Goal: Task Accomplishment & Management: Manage account settings

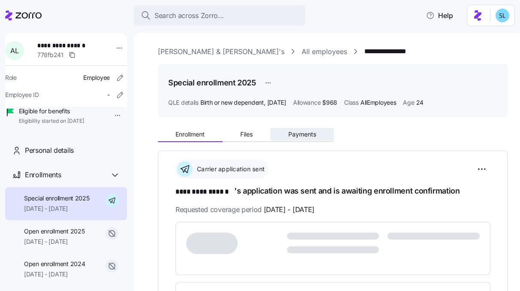
click at [292, 139] on button "Payments" at bounding box center [302, 134] width 64 height 13
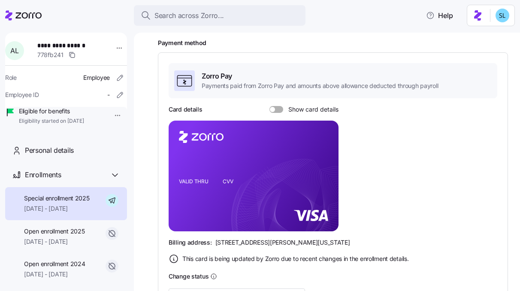
scroll to position [266, 0]
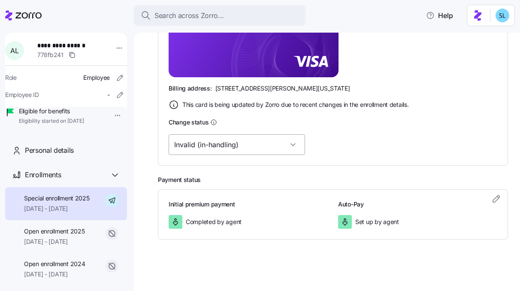
click at [229, 148] on input "Invalid (in-handling)" at bounding box center [237, 144] width 136 height 21
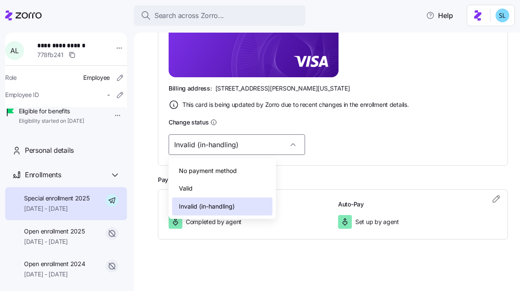
click at [235, 191] on div "Valid" at bounding box center [222, 188] width 100 height 18
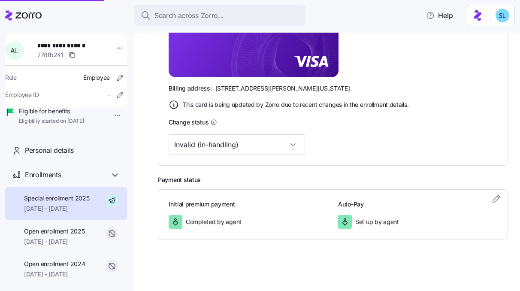
type input "Valid"
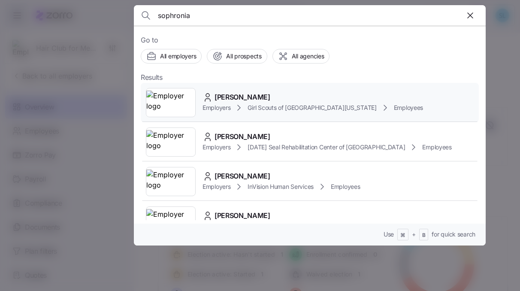
type input "sophronia"
click at [247, 95] on span "Sophronia Jones" at bounding box center [243, 97] width 56 height 11
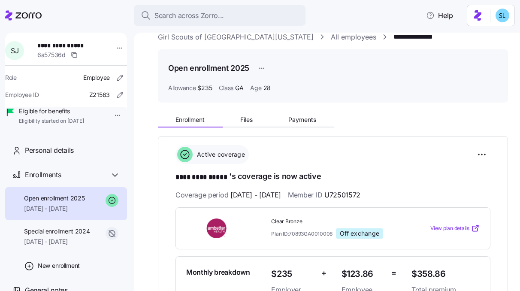
scroll to position [3, 0]
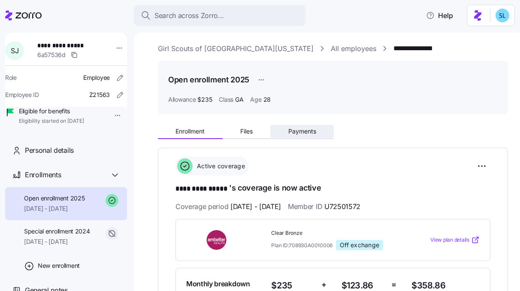
click at [298, 134] on span "Payments" at bounding box center [302, 131] width 28 height 6
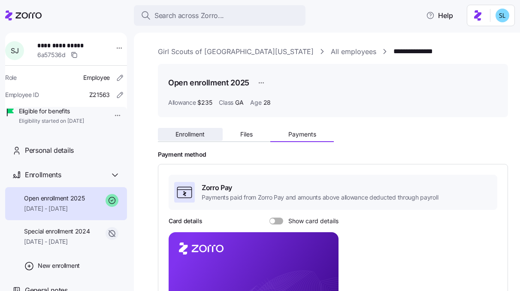
click at [200, 132] on span "Enrollment" at bounding box center [190, 134] width 29 height 6
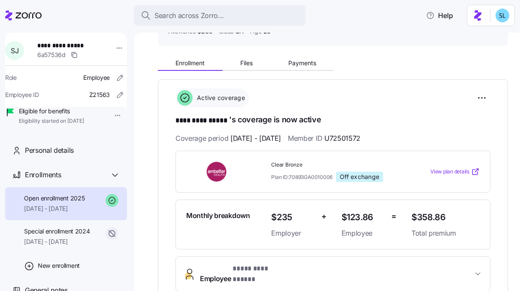
scroll to position [76, 0]
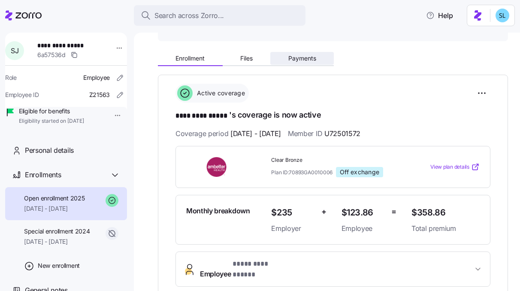
click at [290, 61] on span "Payments" at bounding box center [302, 58] width 28 height 6
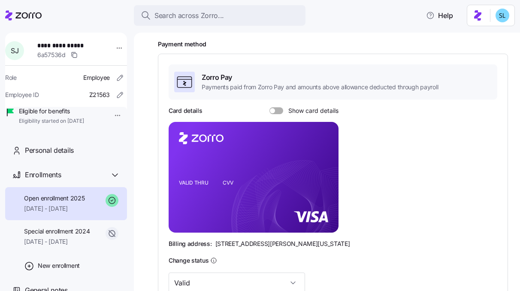
scroll to position [110, 0]
click at [276, 114] on span at bounding box center [279, 111] width 9 height 7
click at [270, 108] on input "Show card details" at bounding box center [270, 108] width 0 height 0
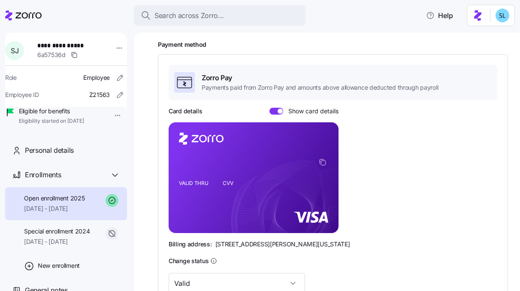
click at [326, 167] on foreignobject at bounding box center [324, 163] width 10 height 10
click at [322, 163] on icon "copy-to-clipboard" at bounding box center [323, 162] width 8 height 8
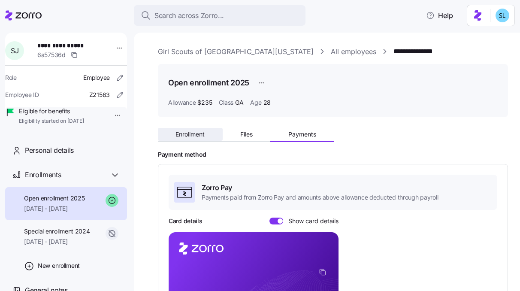
click at [205, 135] on span "Enrollment" at bounding box center [190, 134] width 29 height 6
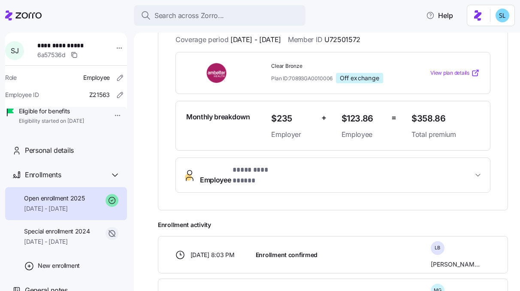
click at [303, 169] on span "Employee * ********* ***** *" at bounding box center [336, 175] width 273 height 21
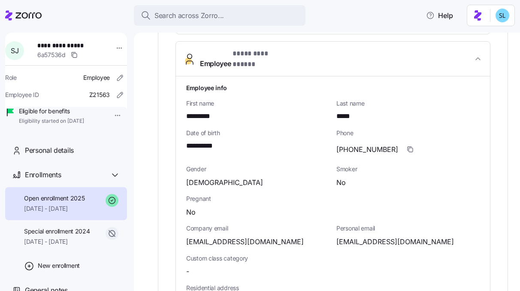
scroll to position [287, 0]
click at [354, 236] on span "jonessophronia@yahoo.com" at bounding box center [395, 241] width 118 height 11
copy span "jonessophronia"
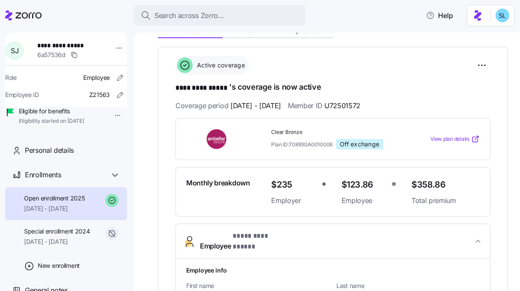
scroll to position [97, 0]
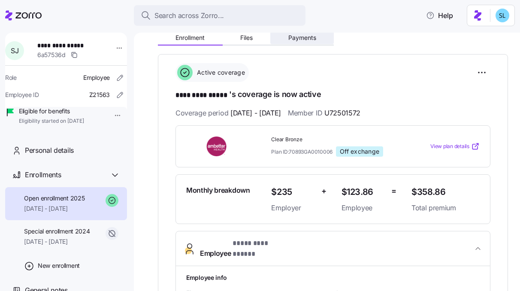
click at [309, 38] on span "Payments" at bounding box center [302, 38] width 28 height 6
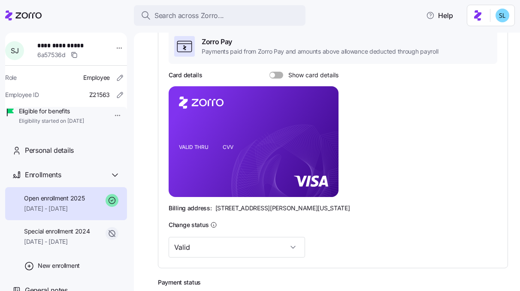
scroll to position [83, 0]
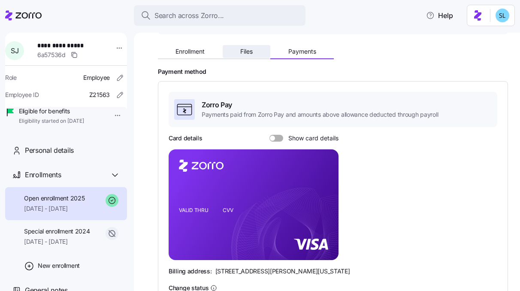
click at [251, 50] on span "Files" at bounding box center [246, 51] width 12 height 6
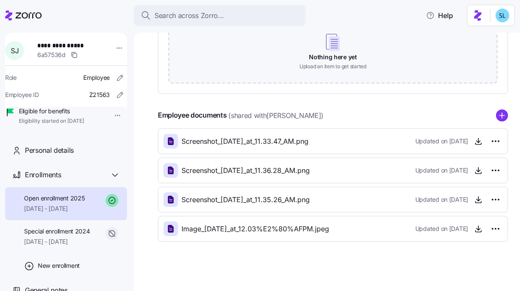
scroll to position [161, 0]
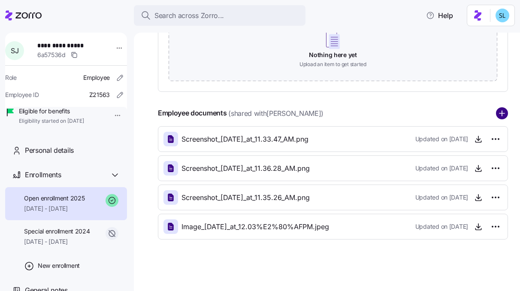
click at [497, 112] on circle "add icon" at bounding box center [502, 113] width 11 height 11
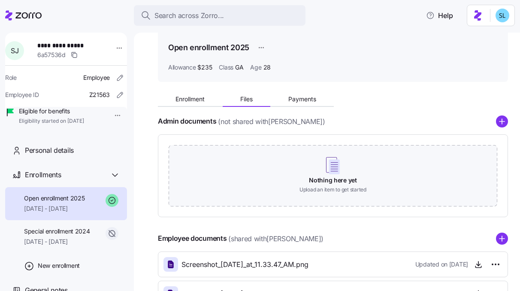
scroll to position [0, 0]
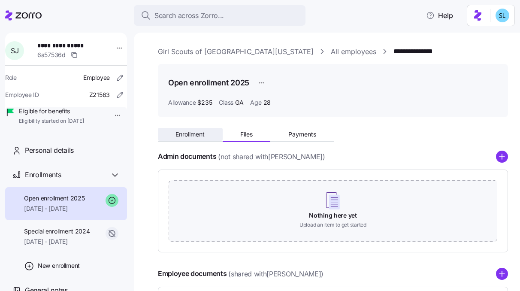
click at [202, 136] on span "Enrollment" at bounding box center [190, 134] width 29 height 6
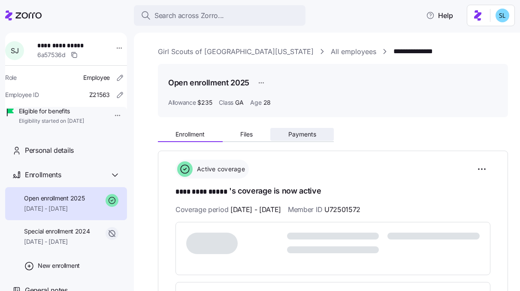
click at [303, 135] on span "Payments" at bounding box center [302, 134] width 28 height 6
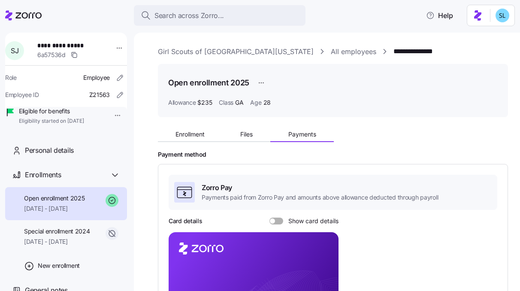
scroll to position [70, 0]
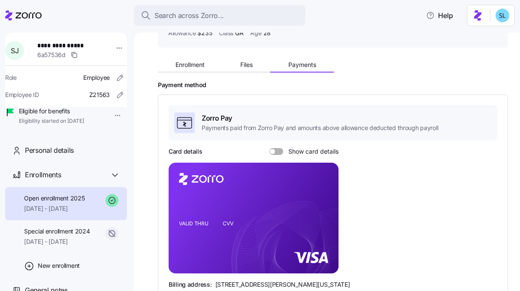
click at [274, 149] on div at bounding box center [277, 151] width 14 height 7
click at [270, 148] on input "Show card details" at bounding box center [270, 148] width 0 height 0
click at [184, 63] on span "Enrollment" at bounding box center [190, 65] width 29 height 6
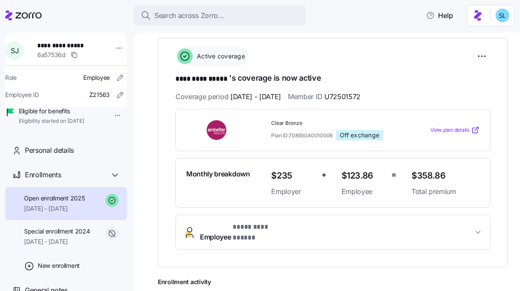
scroll to position [212, 0]
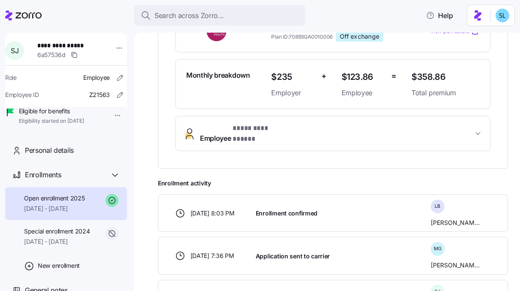
click at [267, 138] on button "Employee * ********* ***** *" at bounding box center [333, 133] width 314 height 34
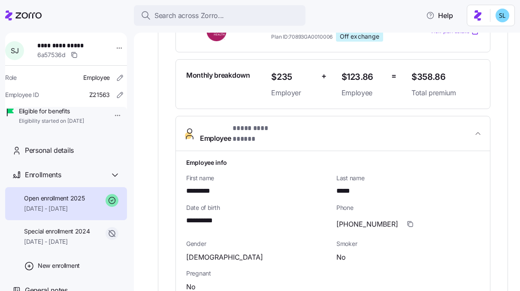
scroll to position [379, 0]
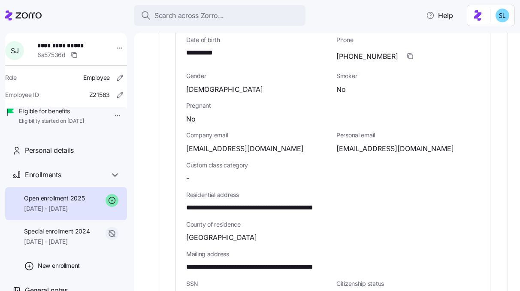
click at [361, 144] on span "jonessophronia@yahoo.com" at bounding box center [395, 148] width 118 height 11
copy span "jonessophronia"
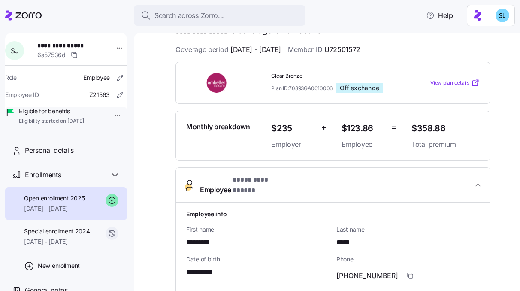
scroll to position [50, 0]
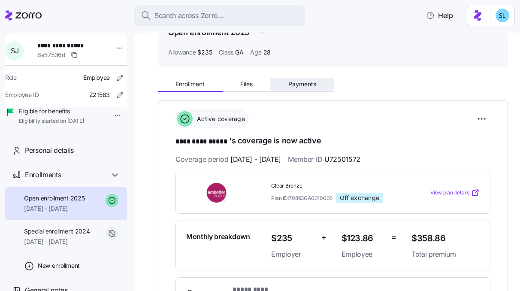
click at [302, 85] on span "Payments" at bounding box center [302, 84] width 28 height 6
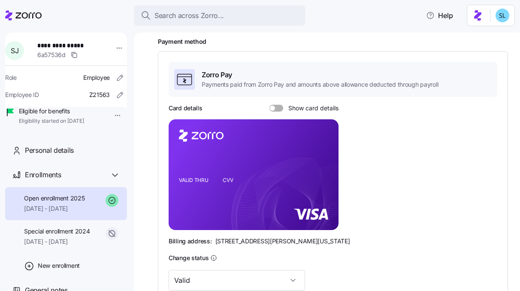
scroll to position [117, 0]
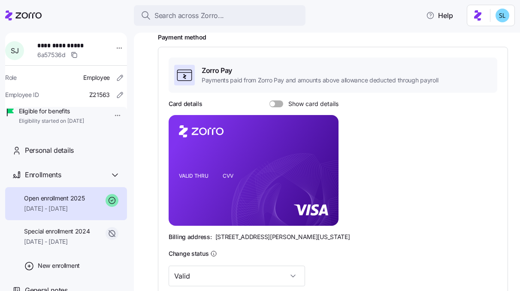
click at [276, 104] on span at bounding box center [279, 103] width 9 height 7
click at [270, 100] on input "Show card details" at bounding box center [270, 100] width 0 height 0
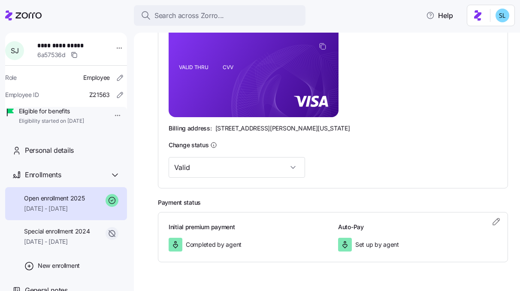
scroll to position [249, 0]
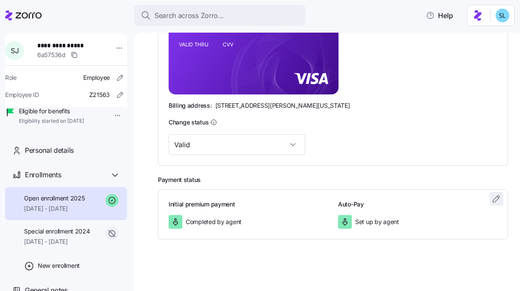
click at [497, 197] on icon "button" at bounding box center [498, 197] width 2 height 2
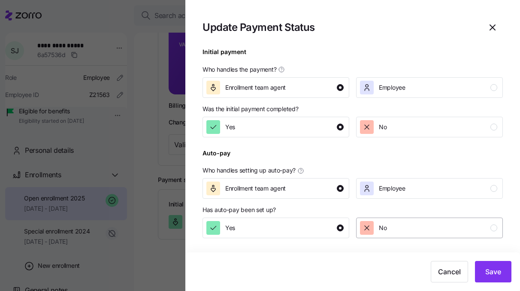
click at [400, 230] on div "No" at bounding box center [428, 228] width 137 height 14
click at [494, 266] on button "Save" at bounding box center [493, 271] width 36 height 21
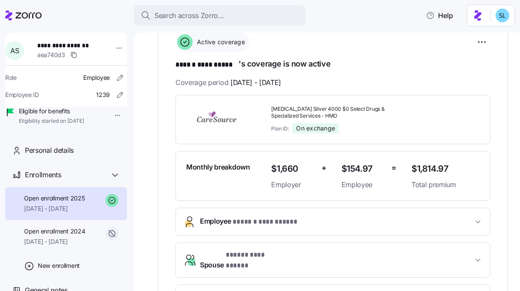
scroll to position [24, 0]
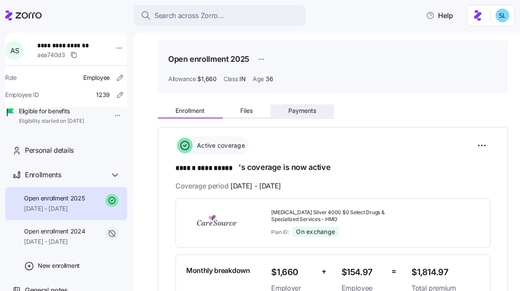
click at [311, 115] on button "Payments" at bounding box center [302, 110] width 64 height 13
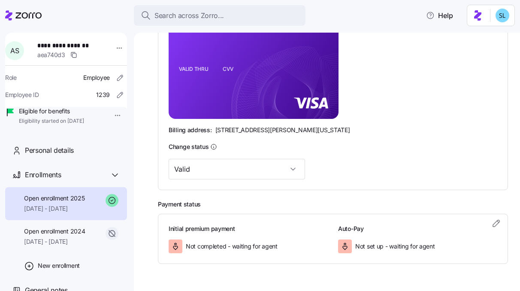
scroll to position [249, 0]
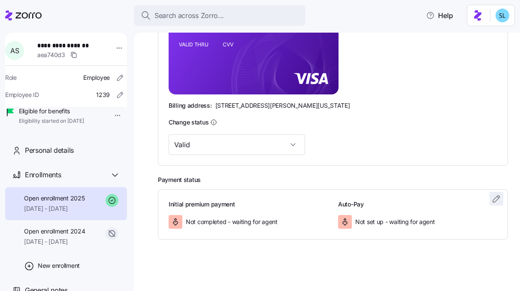
click at [493, 199] on icon "button" at bounding box center [496, 198] width 6 height 6
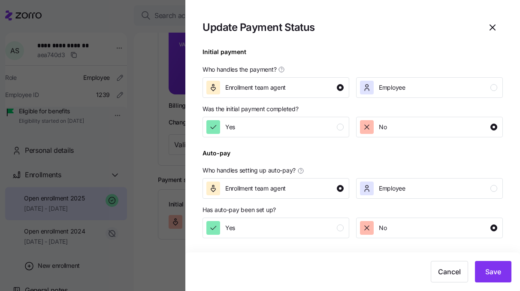
click at [308, 138] on div at bounding box center [353, 142] width 300 height 10
click at [309, 135] on button "Yes" at bounding box center [276, 127] width 147 height 21
click at [488, 273] on span "Save" at bounding box center [493, 272] width 16 height 10
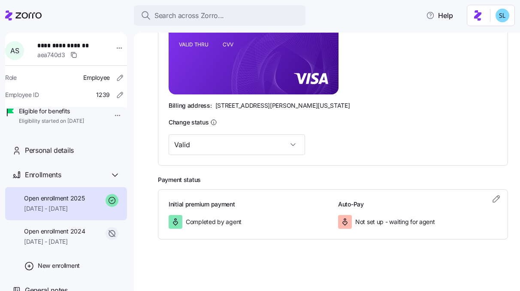
click at [80, 47] on span "**********" at bounding box center [65, 45] width 57 height 9
copy span "**********"
click at [491, 197] on icon "button" at bounding box center [496, 199] width 10 height 10
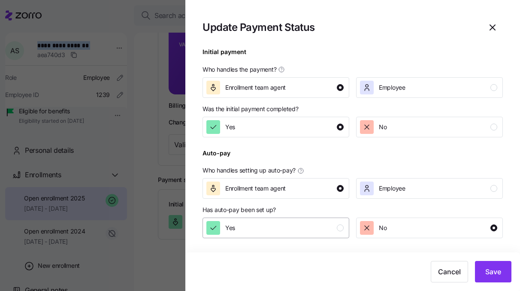
click at [306, 235] on div "Yes" at bounding box center [274, 228] width 137 height 14
click at [493, 276] on span "Save" at bounding box center [493, 272] width 16 height 10
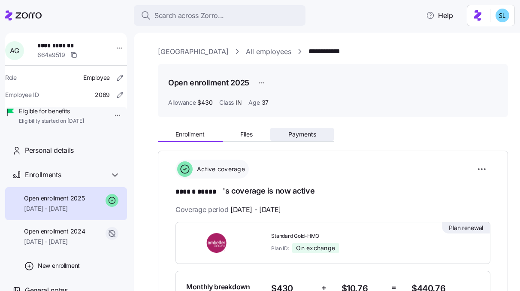
click at [296, 139] on button "Payments" at bounding box center [302, 134] width 64 height 13
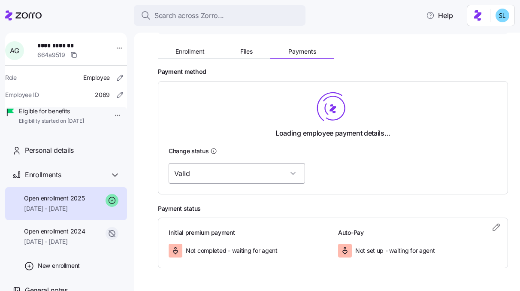
scroll to position [213, 0]
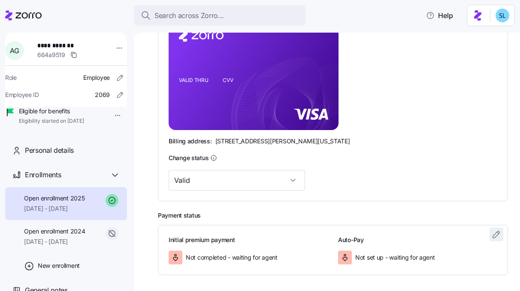
click at [490, 237] on span "button" at bounding box center [496, 234] width 13 height 13
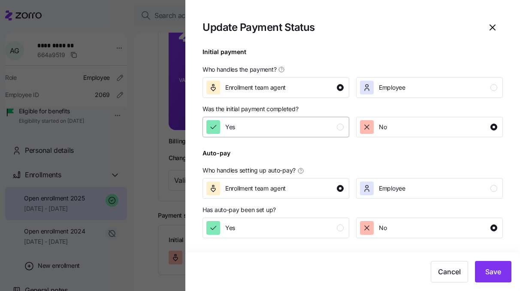
click at [289, 132] on div "Yes" at bounding box center [274, 127] width 137 height 14
click at [488, 268] on span "Save" at bounding box center [493, 272] width 16 height 10
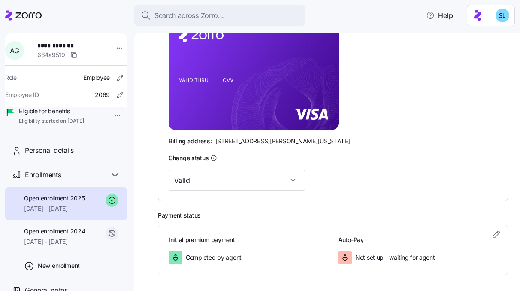
click at [64, 48] on span "**********" at bounding box center [65, 45] width 57 height 9
copy span "**********"
click at [493, 236] on icon "button" at bounding box center [496, 234] width 6 height 6
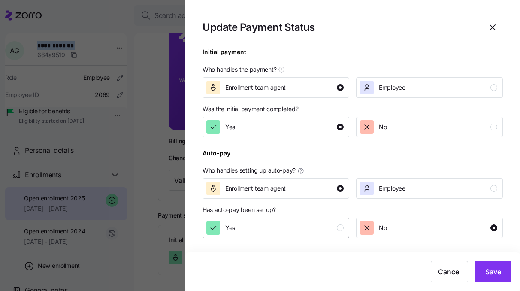
click at [291, 231] on div "Yes" at bounding box center [274, 228] width 137 height 14
click at [498, 273] on span "Save" at bounding box center [493, 272] width 16 height 10
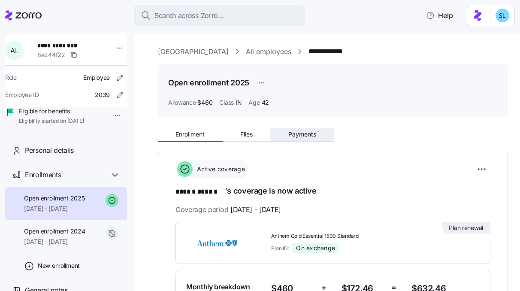
click at [310, 131] on span "Payments" at bounding box center [302, 134] width 28 height 6
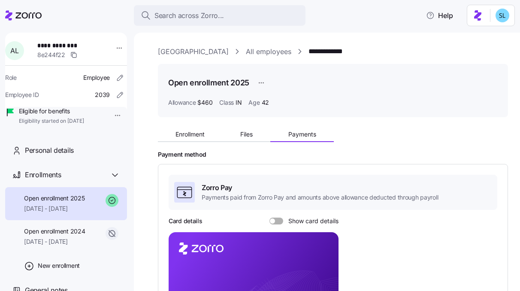
scroll to position [249, 0]
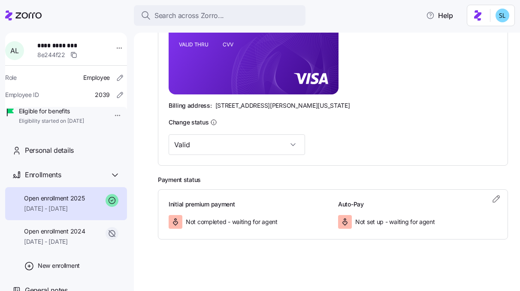
click at [490, 206] on h3 "Auto-Pay" at bounding box center [417, 204] width 159 height 9
click at [491, 201] on icon "button" at bounding box center [496, 199] width 10 height 10
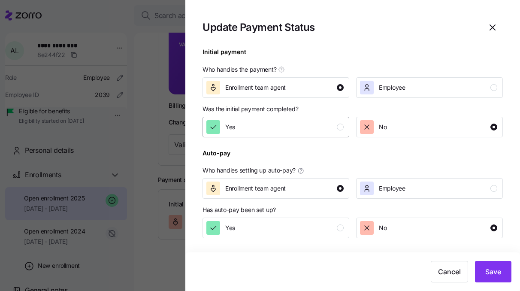
click at [306, 136] on button "Yes" at bounding box center [276, 127] width 147 height 21
click at [485, 279] on button "Save" at bounding box center [493, 271] width 36 height 21
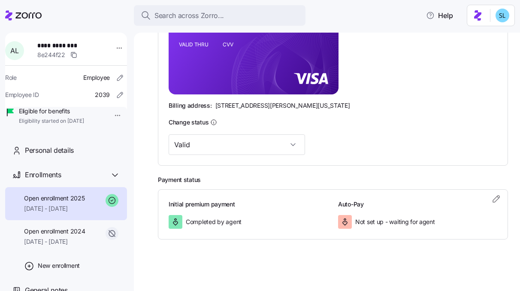
click at [62, 43] on span "**********" at bounding box center [65, 45] width 57 height 9
copy span "**********"
click at [491, 200] on icon "button" at bounding box center [496, 199] width 10 height 10
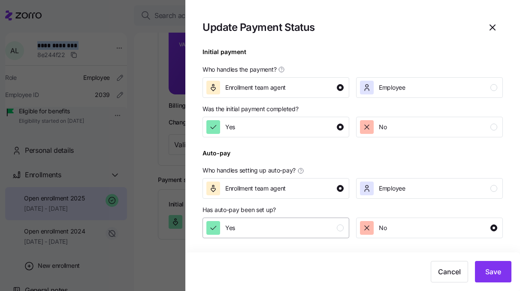
click at [323, 226] on div "Yes" at bounding box center [274, 228] width 137 height 14
click at [479, 273] on button "Save" at bounding box center [493, 271] width 36 height 21
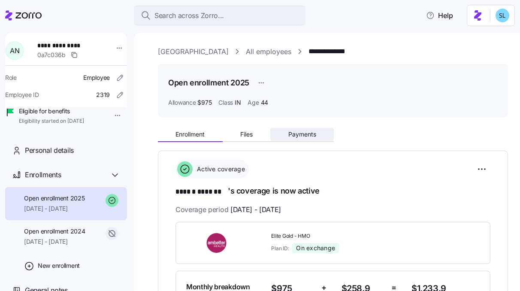
click at [306, 128] on button "Payments" at bounding box center [302, 134] width 64 height 13
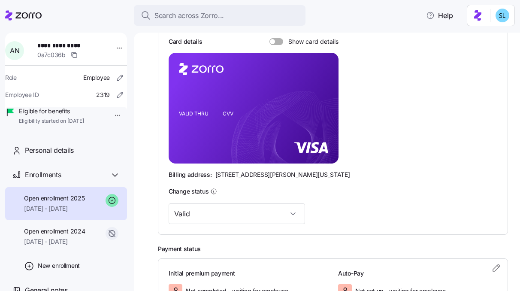
scroll to position [249, 0]
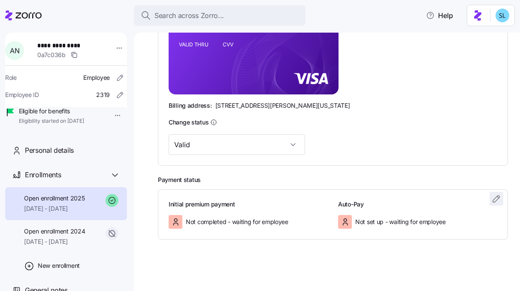
click at [491, 201] on icon "button" at bounding box center [496, 199] width 10 height 10
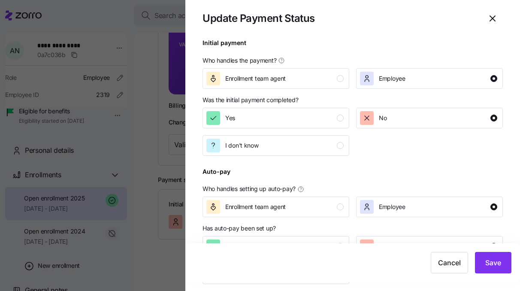
scroll to position [19, 0]
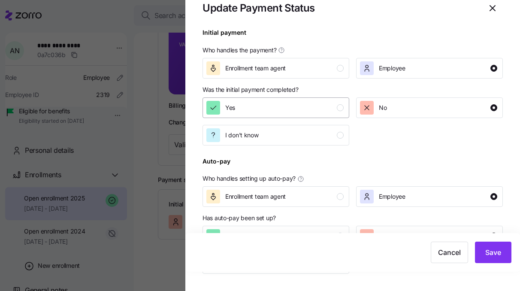
click at [300, 111] on div "Yes" at bounding box center [274, 108] width 137 height 14
click at [299, 201] on div "Enrollment team agent" at bounding box center [274, 197] width 137 height 14
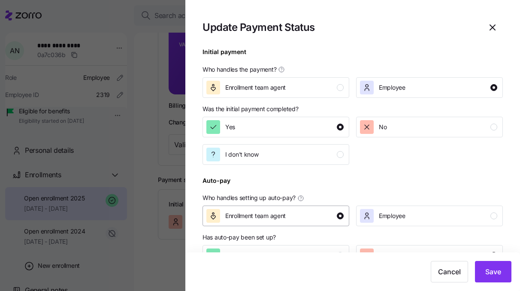
scroll to position [0, 0]
click at [266, 249] on div "Yes" at bounding box center [274, 256] width 137 height 14
click at [502, 277] on button "Save" at bounding box center [493, 271] width 36 height 21
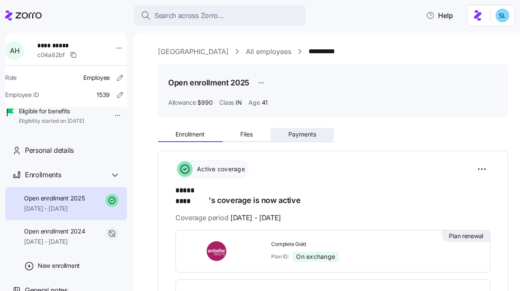
click at [304, 133] on span "Payments" at bounding box center [302, 134] width 28 height 6
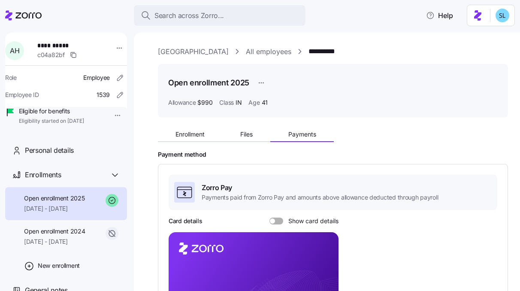
click at [48, 44] on span "**********" at bounding box center [65, 45] width 57 height 9
copy span "**********"
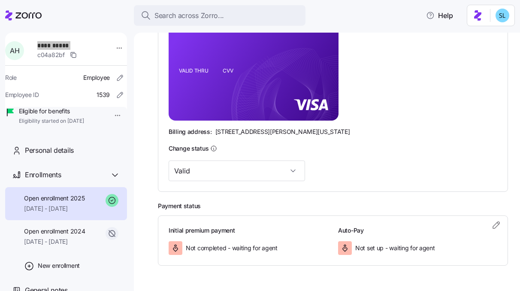
scroll to position [226, 0]
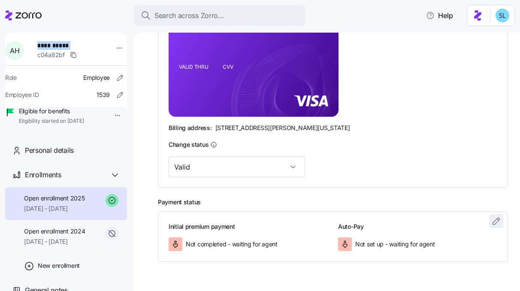
click at [491, 221] on icon "button" at bounding box center [496, 221] width 10 height 10
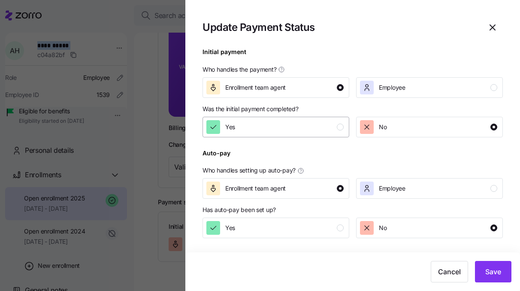
click at [279, 128] on div "Yes" at bounding box center [274, 127] width 137 height 14
click at [299, 232] on div "Yes" at bounding box center [274, 228] width 137 height 14
click at [488, 264] on button "Save" at bounding box center [493, 271] width 36 height 21
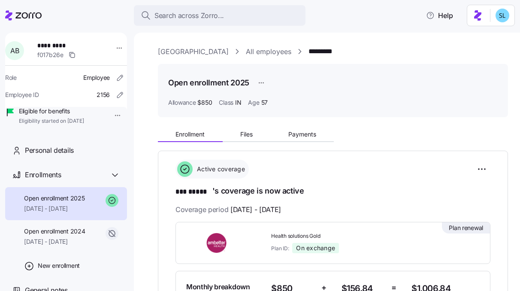
click at [59, 46] on span "*********" at bounding box center [65, 45] width 57 height 9
copy span "*********"
click at [315, 136] on span "Payments" at bounding box center [302, 134] width 28 height 6
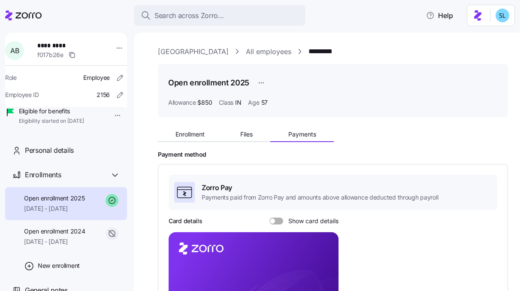
scroll to position [184, 0]
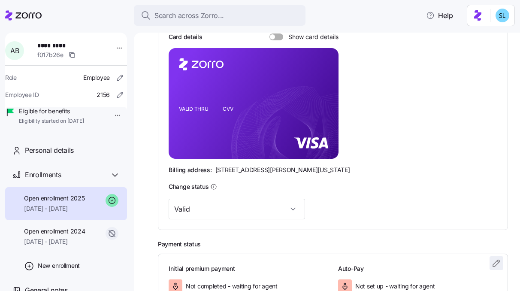
click at [491, 264] on icon "button" at bounding box center [496, 263] width 10 height 10
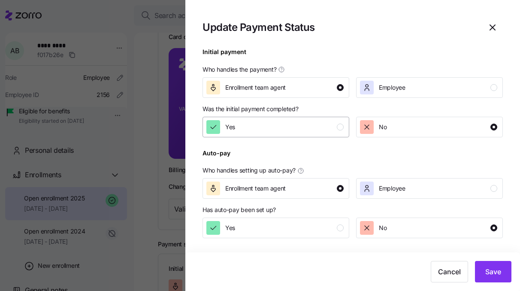
click at [283, 130] on div "Yes" at bounding box center [274, 127] width 137 height 14
click at [278, 230] on div "Yes" at bounding box center [274, 228] width 137 height 14
click at [483, 270] on button "Save" at bounding box center [493, 271] width 36 height 21
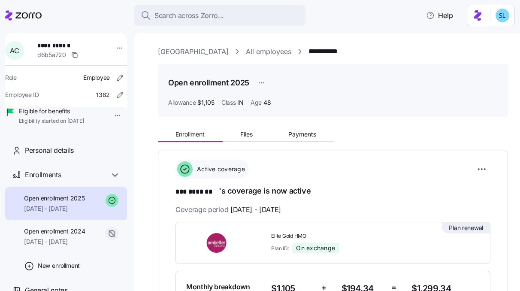
click at [69, 47] on span "**********" at bounding box center [65, 45] width 57 height 9
copy span "**********"
click at [317, 140] on button "Payments" at bounding box center [302, 134] width 64 height 13
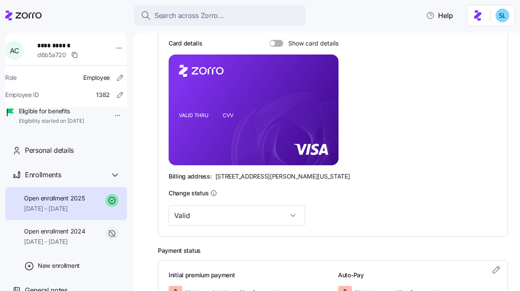
scroll to position [183, 0]
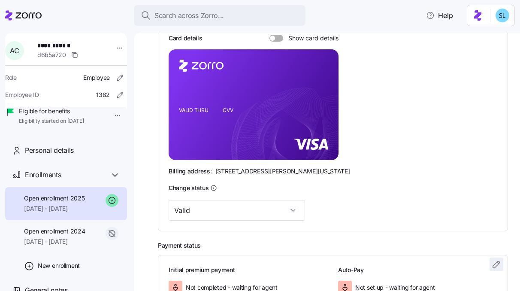
click at [491, 261] on icon "button" at bounding box center [496, 264] width 10 height 10
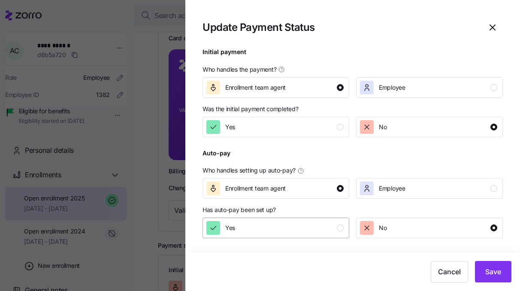
click at [319, 222] on div "Yes" at bounding box center [274, 228] width 137 height 14
click at [314, 132] on div "Yes" at bounding box center [274, 127] width 137 height 14
click at [495, 284] on div "Cancel Save" at bounding box center [352, 271] width 335 height 39
click at [495, 275] on span "Save" at bounding box center [493, 272] width 16 height 10
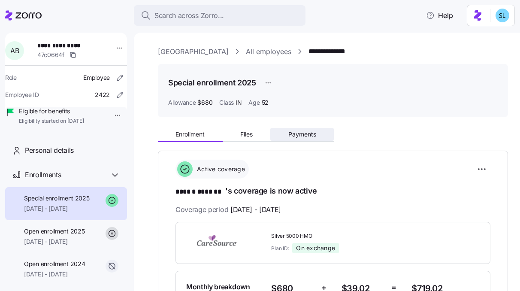
click at [306, 133] on span "Payments" at bounding box center [302, 134] width 28 height 6
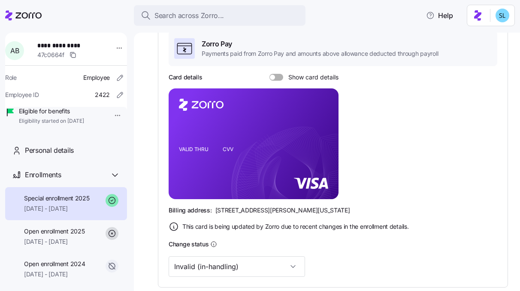
scroll to position [149, 0]
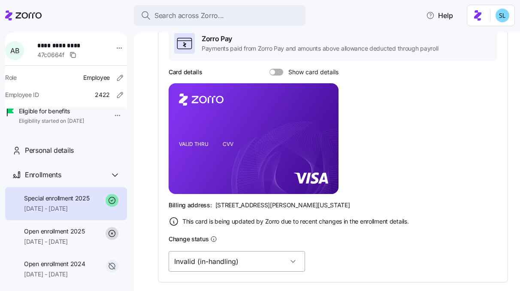
click at [246, 259] on input "Invalid (in-handling)" at bounding box center [237, 261] width 136 height 21
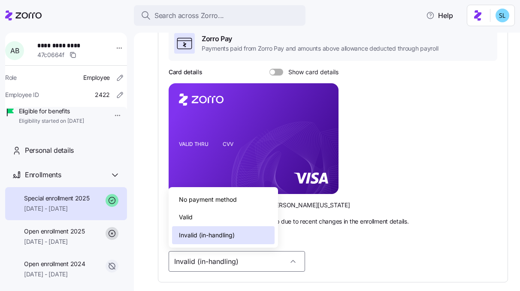
click at [236, 218] on div "Valid" at bounding box center [223, 217] width 103 height 18
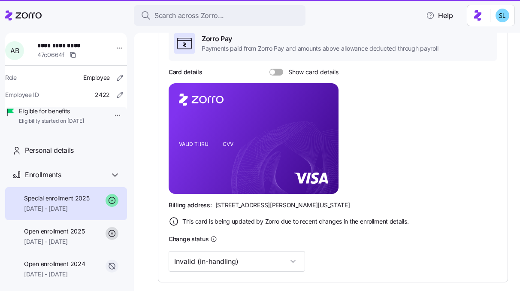
type input "Valid"
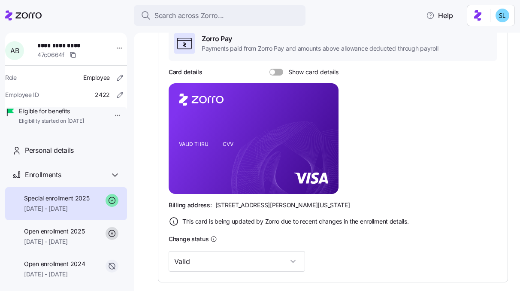
click at [48, 47] on span "**********" at bounding box center [65, 45] width 57 height 9
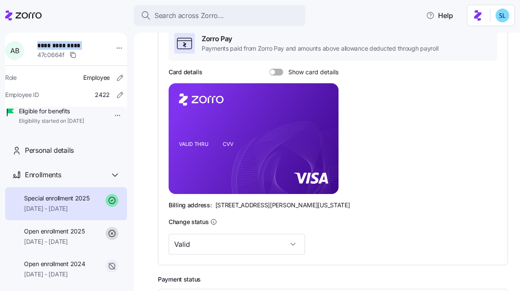
copy span "**********"
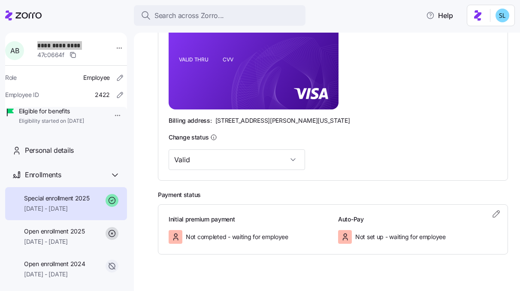
scroll to position [249, 0]
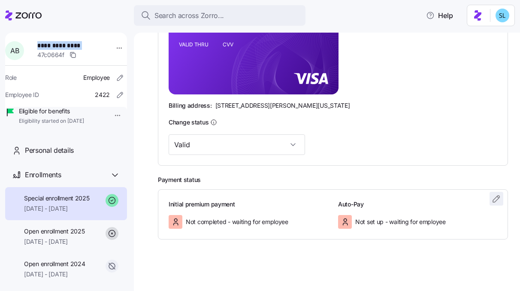
click at [491, 200] on icon "button" at bounding box center [496, 199] width 10 height 10
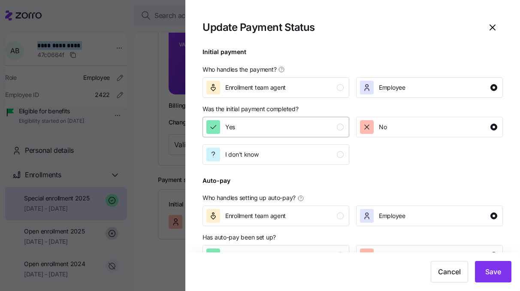
click at [306, 135] on button "Yes" at bounding box center [276, 127] width 147 height 21
click at [294, 246] on button "Yes" at bounding box center [276, 255] width 147 height 21
click at [293, 218] on div "Enrollment team agent" at bounding box center [274, 216] width 137 height 14
click at [509, 278] on button "Save" at bounding box center [493, 271] width 36 height 21
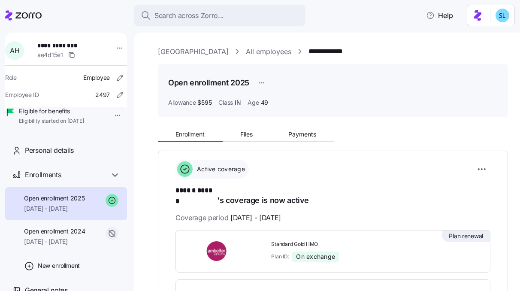
click at [204, 191] on span "****** ******" at bounding box center [197, 190] width 42 height 11
click at [47, 45] on span "**********" at bounding box center [65, 45] width 57 height 9
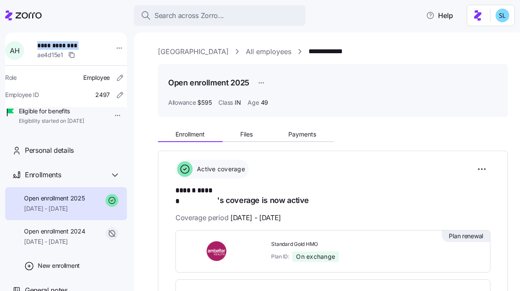
copy span "**********"
click at [312, 137] on span "Payments" at bounding box center [302, 134] width 28 height 6
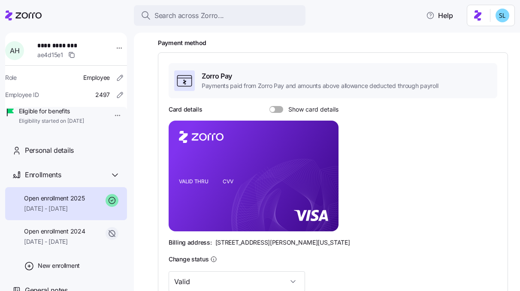
scroll to position [249, 0]
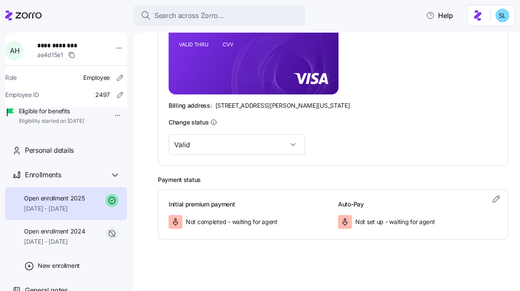
click at [498, 198] on div "Initial premium payment Not completed - waiting for agent Auto-Pay Not set up -…" at bounding box center [333, 214] width 350 height 51
click at [492, 198] on icon "button" at bounding box center [496, 199] width 10 height 10
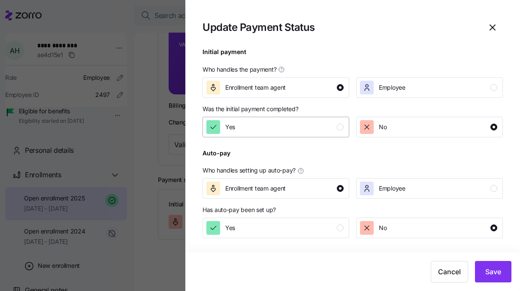
click at [317, 132] on div "Yes" at bounding box center [274, 127] width 137 height 14
click at [314, 229] on div "Yes" at bounding box center [274, 228] width 137 height 14
click at [491, 273] on span "Save" at bounding box center [493, 272] width 16 height 10
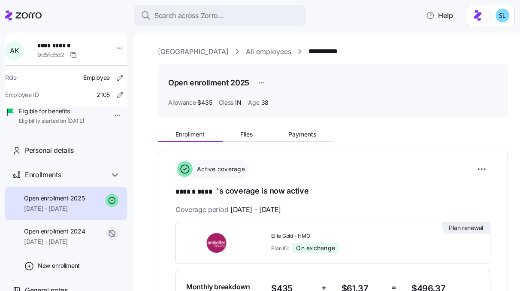
click at [66, 42] on span "**********" at bounding box center [65, 45] width 57 height 9
copy span "**********"
click at [314, 137] on span "Payments" at bounding box center [302, 134] width 28 height 6
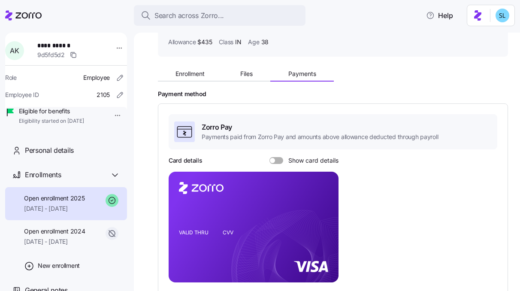
scroll to position [249, 0]
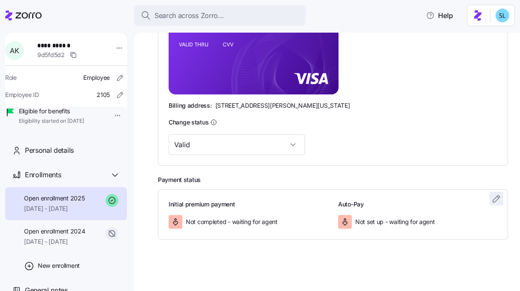
click at [491, 201] on icon "button" at bounding box center [496, 199] width 10 height 10
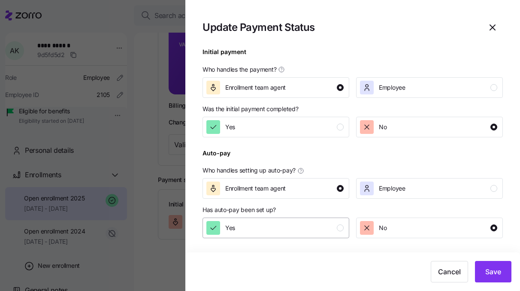
click at [301, 228] on div "Yes" at bounding box center [274, 228] width 137 height 14
click at [309, 127] on div "Yes" at bounding box center [274, 127] width 137 height 14
click at [486, 268] on span "Save" at bounding box center [493, 272] width 16 height 10
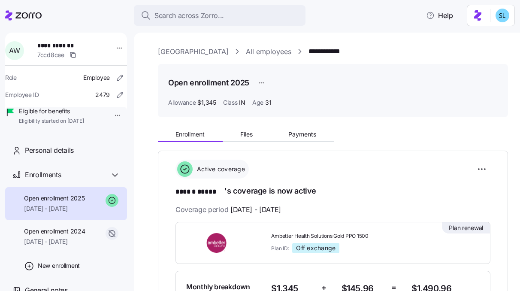
click at [50, 43] on span "**********" at bounding box center [65, 45] width 57 height 9
copy span "**********"
click at [304, 134] on span "Payments" at bounding box center [302, 134] width 28 height 6
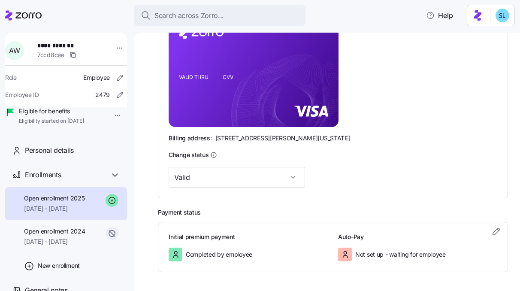
scroll to position [220, 0]
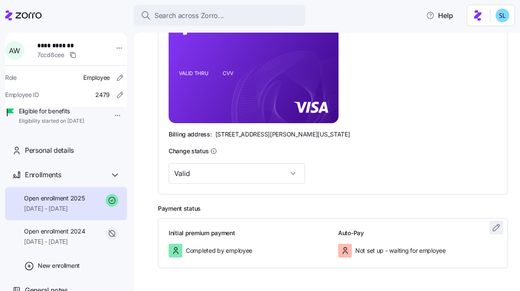
click at [491, 228] on icon "button" at bounding box center [496, 227] width 10 height 10
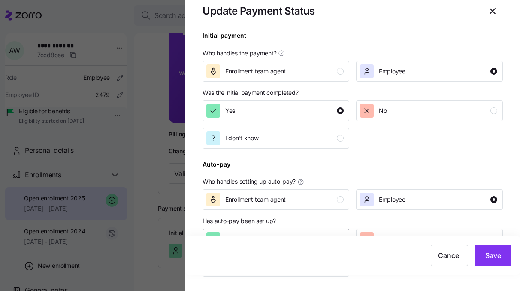
scroll to position [16, 0]
click at [314, 231] on button "Yes" at bounding box center [276, 239] width 147 height 21
click at [496, 265] on button "Save" at bounding box center [493, 255] width 36 height 21
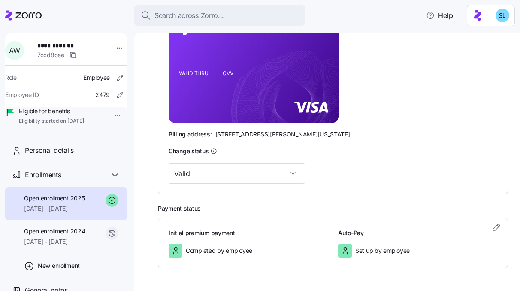
click at [497, 227] on div "Initial premium payment Completed by employee Auto-Pay Set up by employee" at bounding box center [333, 243] width 350 height 51
click at [493, 226] on icon "button" at bounding box center [496, 227] width 6 height 6
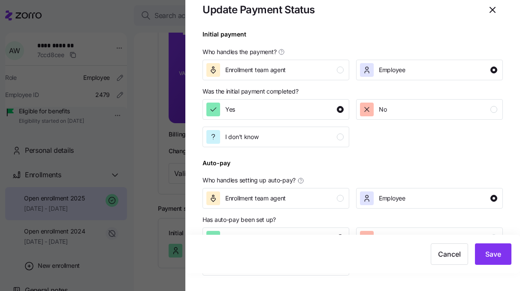
scroll to position [19, 0]
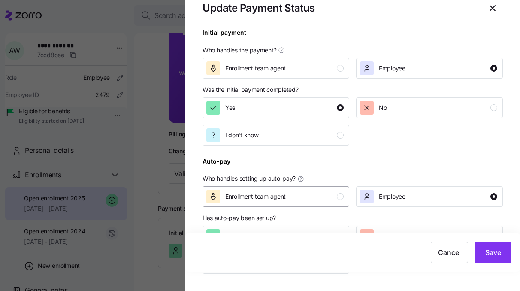
click at [288, 201] on div "Enrollment team agent" at bounding box center [274, 197] width 137 height 14
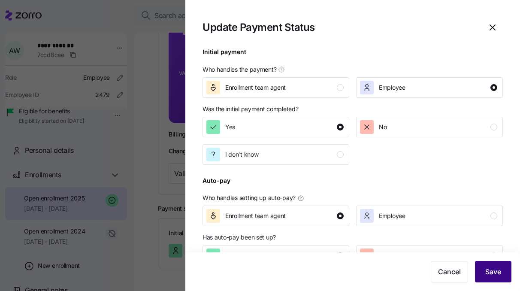
click at [500, 275] on span "Save" at bounding box center [493, 272] width 16 height 10
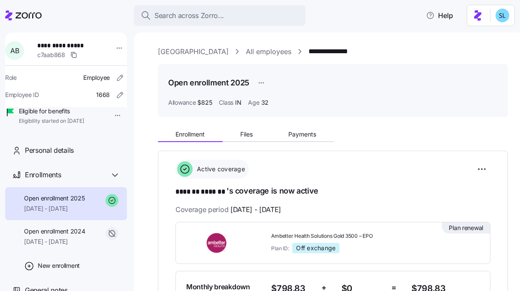
click at [72, 44] on span "**********" at bounding box center [65, 45] width 57 height 9
copy span "**********"
click at [309, 133] on span "Payments" at bounding box center [302, 134] width 28 height 6
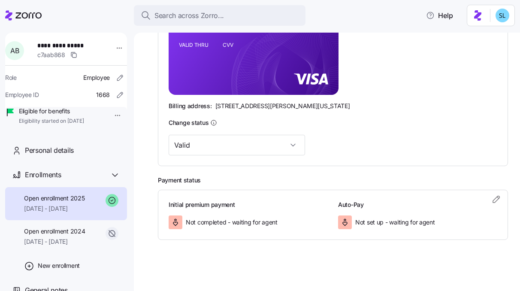
scroll to position [249, 0]
click at [491, 202] on icon "button" at bounding box center [496, 199] width 10 height 10
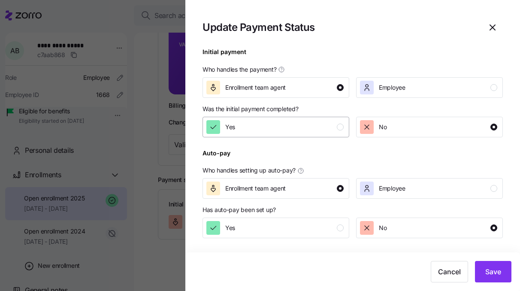
click at [306, 127] on div "Yes" at bounding box center [274, 127] width 137 height 14
click at [293, 231] on div "Yes" at bounding box center [274, 228] width 137 height 14
click at [488, 274] on span "Save" at bounding box center [493, 272] width 16 height 10
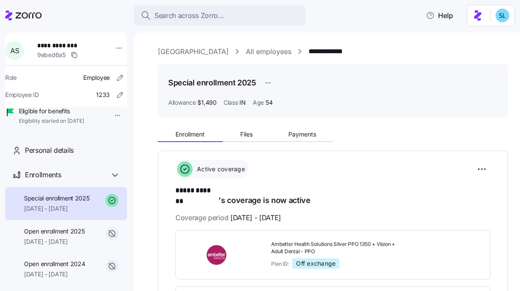
click at [296, 125] on div "Enrollment Files Payments" at bounding box center [333, 133] width 350 height 18
click at [295, 132] on span "Payments" at bounding box center [302, 134] width 28 height 6
click at [66, 45] on span "**********" at bounding box center [65, 45] width 57 height 9
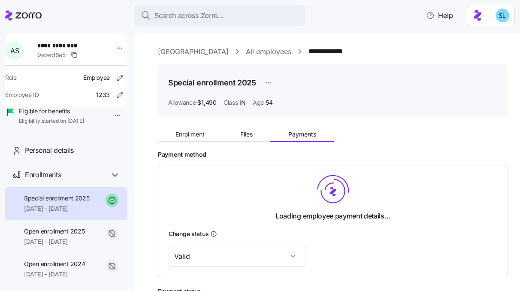
click at [66, 45] on span "**********" at bounding box center [65, 45] width 57 height 9
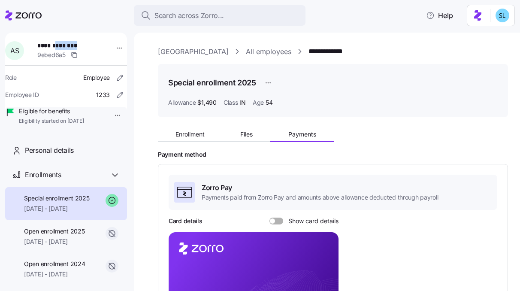
click at [66, 45] on span "**********" at bounding box center [65, 45] width 57 height 9
copy span "**********"
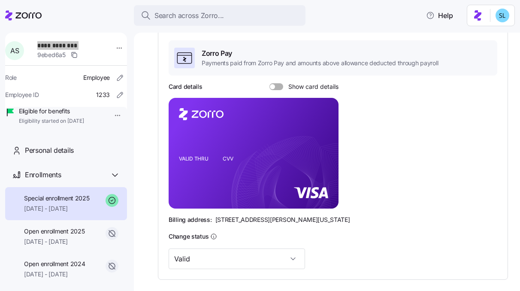
scroll to position [249, 0]
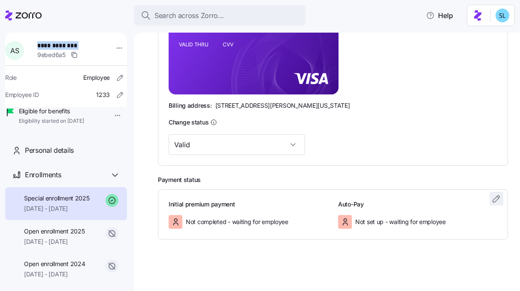
click at [491, 198] on icon "button" at bounding box center [496, 199] width 10 height 10
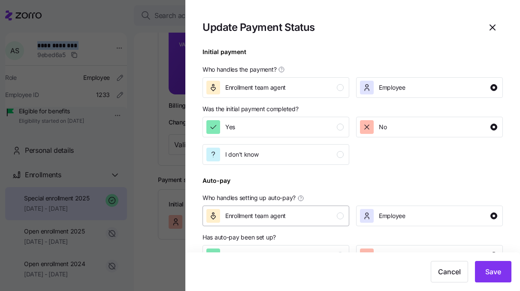
click at [293, 217] on div "Enrollment team agent" at bounding box center [274, 216] width 137 height 14
click at [295, 243] on p "Has auto-pay been set up?" at bounding box center [353, 239] width 300 height 12
click at [295, 247] on button "Yes" at bounding box center [276, 255] width 147 height 21
click at [285, 127] on div "Yes" at bounding box center [274, 127] width 137 height 14
click at [289, 90] on div "Enrollment team agent" at bounding box center [274, 88] width 137 height 14
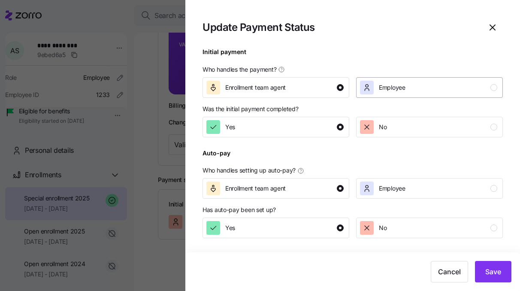
click at [419, 81] on div "Employee" at bounding box center [428, 88] width 137 height 14
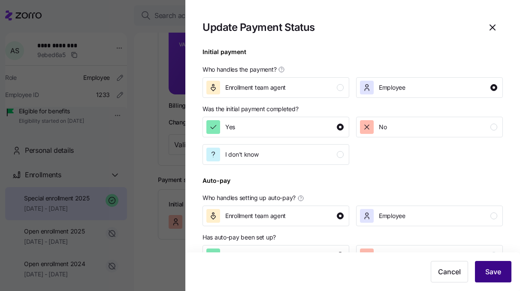
click at [491, 273] on span "Save" at bounding box center [493, 272] width 16 height 10
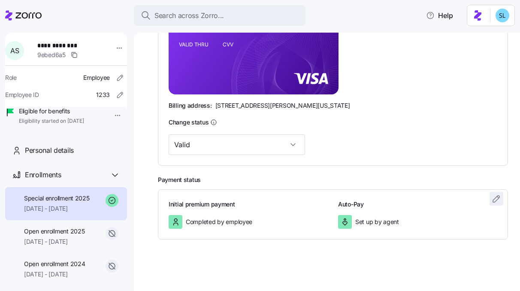
click at [491, 200] on icon "button" at bounding box center [496, 199] width 10 height 10
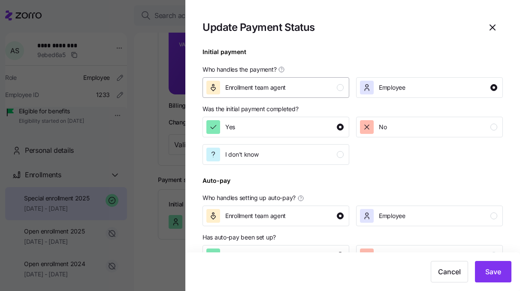
click at [322, 96] on button "Enrollment team agent" at bounding box center [276, 87] width 147 height 21
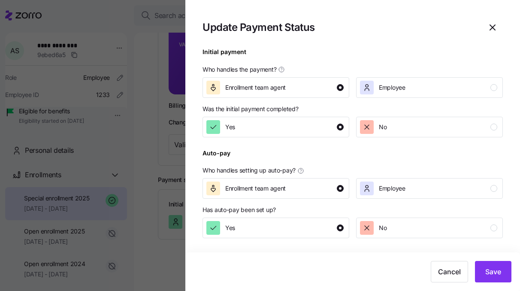
click at [505, 286] on div "Cancel Save" at bounding box center [352, 271] width 335 height 39
click at [500, 277] on button "Save" at bounding box center [493, 271] width 36 height 21
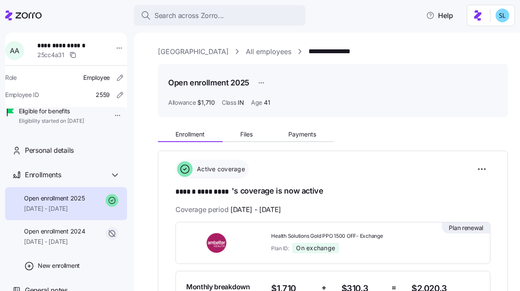
click at [82, 44] on span "**********" at bounding box center [65, 45] width 57 height 9
copy span "**********"
click at [310, 134] on span "Payments" at bounding box center [302, 134] width 28 height 6
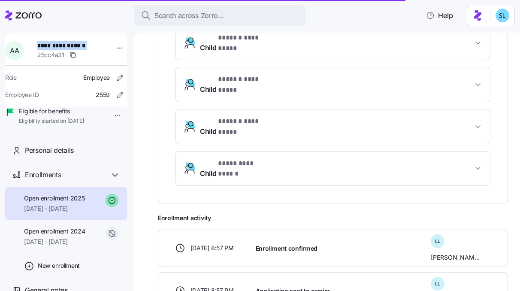
scroll to position [457, 0]
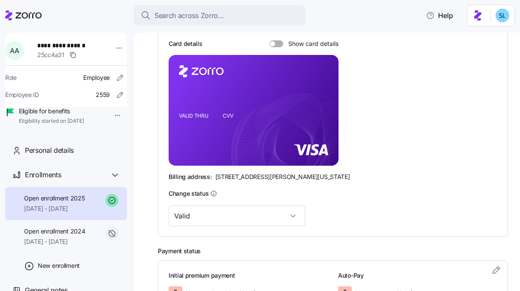
scroll to position [249, 0]
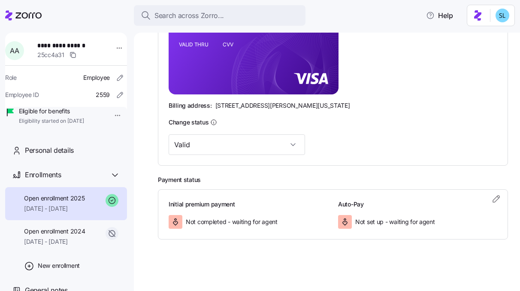
click at [500, 200] on div "Initial premium payment Not completed - waiting for agent Auto-Pay Not set up -…" at bounding box center [333, 214] width 350 height 51
click at [495, 200] on span "button" at bounding box center [496, 198] width 13 height 13
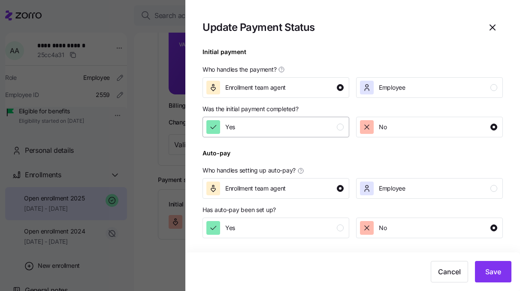
click at [300, 125] on div "Yes" at bounding box center [274, 127] width 137 height 14
click at [296, 229] on div "Yes" at bounding box center [274, 228] width 137 height 14
click at [492, 272] on span "Save" at bounding box center [493, 272] width 16 height 10
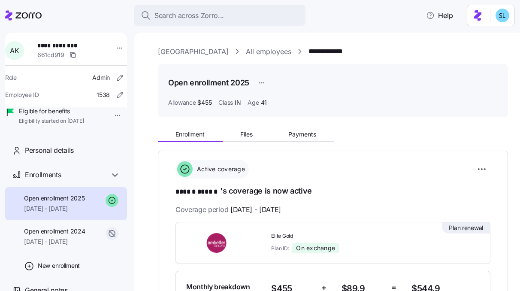
click at [42, 45] on span "**********" at bounding box center [65, 45] width 57 height 9
copy span "**********"
click at [299, 137] on span "Payments" at bounding box center [302, 134] width 28 height 6
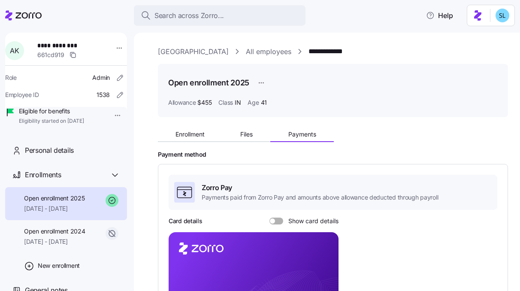
scroll to position [249, 0]
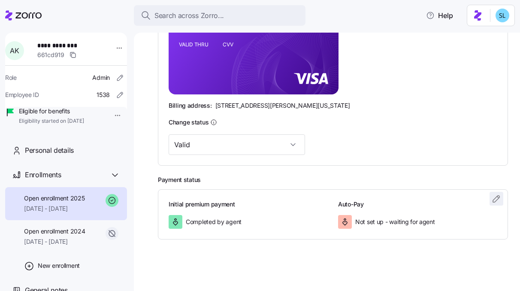
click at [491, 194] on icon "button" at bounding box center [496, 199] width 10 height 10
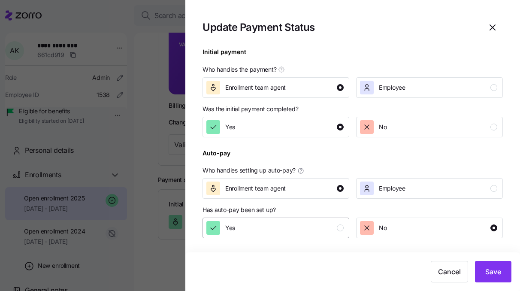
click at [331, 235] on button "Yes" at bounding box center [276, 228] width 147 height 21
click at [489, 273] on span "Save" at bounding box center [493, 272] width 16 height 10
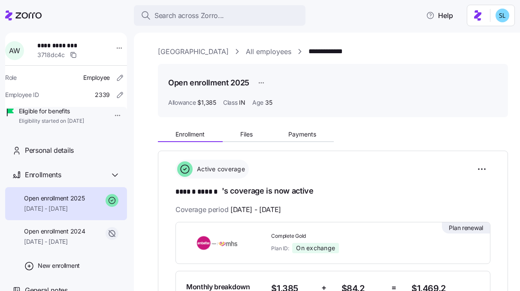
click at [54, 42] on span "**********" at bounding box center [65, 45] width 57 height 9
copy span "**********"
click at [314, 136] on span "Payments" at bounding box center [302, 134] width 28 height 6
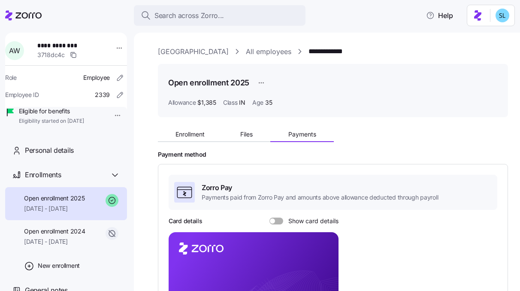
scroll to position [249, 0]
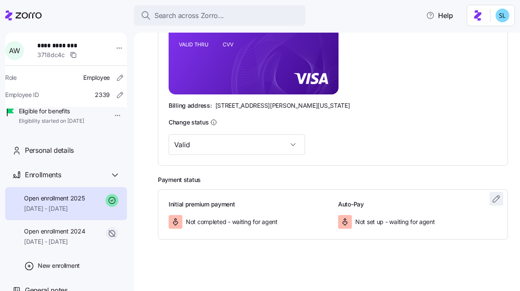
click at [491, 196] on icon "button" at bounding box center [496, 199] width 10 height 10
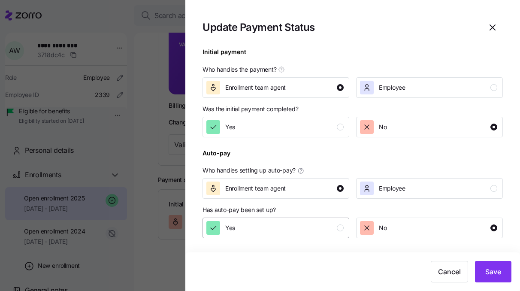
click at [283, 227] on div "Yes" at bounding box center [274, 228] width 137 height 14
click at [275, 122] on div "Yes" at bounding box center [274, 127] width 137 height 14
click at [480, 271] on button "Save" at bounding box center [493, 271] width 36 height 21
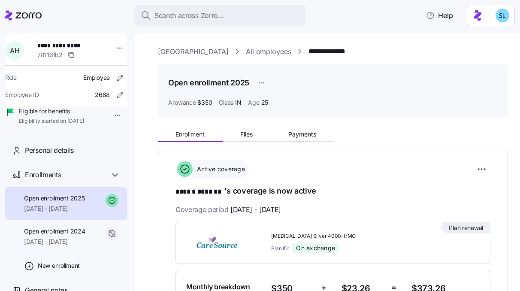
click at [195, 191] on span "****** *******" at bounding box center [200, 192] width 49 height 11
click at [71, 44] on span "**********" at bounding box center [65, 45] width 57 height 9
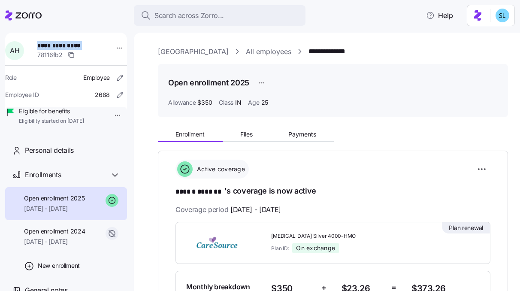
copy span "**********"
click at [310, 134] on span "Payments" at bounding box center [302, 134] width 28 height 6
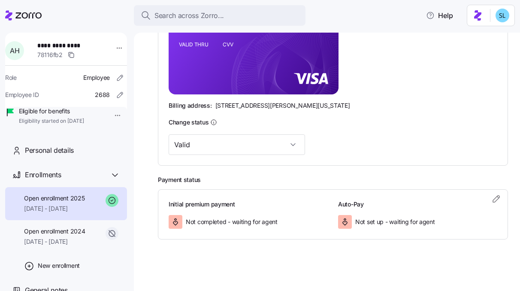
scroll to position [247, 0]
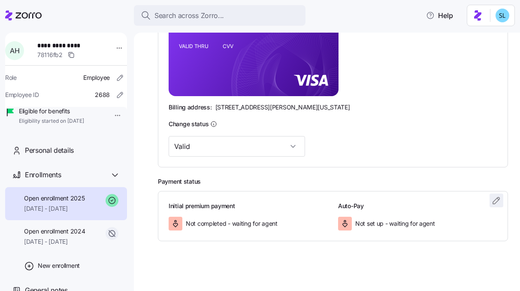
click at [493, 196] on icon "button" at bounding box center [496, 200] width 10 height 10
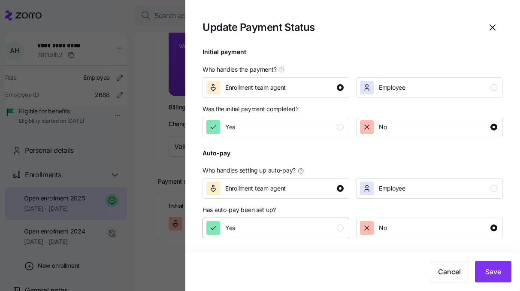
click at [310, 233] on div "Yes" at bounding box center [274, 228] width 137 height 14
click at [304, 127] on div "Yes" at bounding box center [274, 127] width 137 height 14
click at [491, 268] on span "Save" at bounding box center [493, 272] width 16 height 10
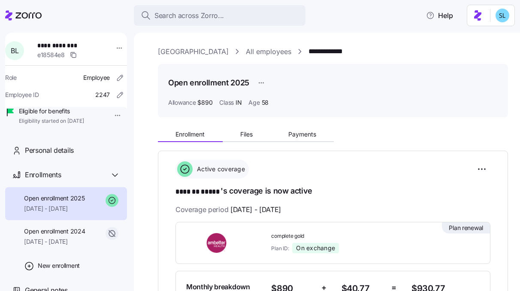
click at [45, 48] on span "**********" at bounding box center [65, 45] width 57 height 9
copy span "**********"
click at [310, 136] on span "Payments" at bounding box center [302, 134] width 28 height 6
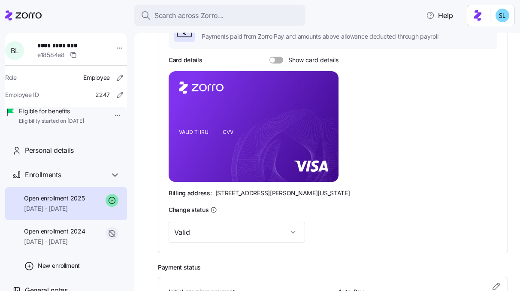
scroll to position [249, 0]
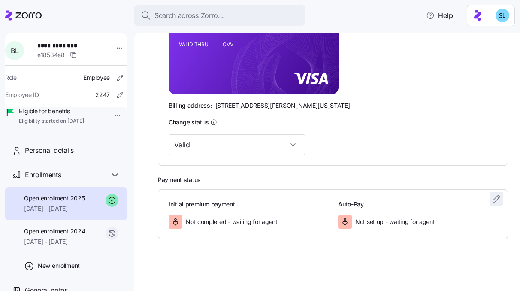
click at [491, 201] on icon "button" at bounding box center [496, 199] width 10 height 10
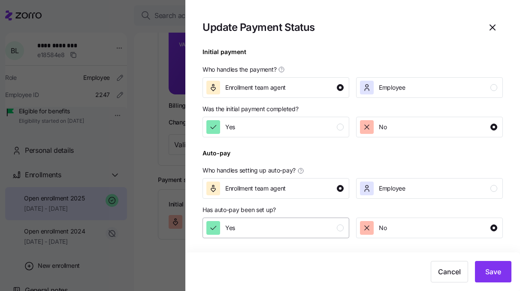
click at [277, 227] on div "Yes" at bounding box center [274, 228] width 137 height 14
click at [273, 133] on div "Yes" at bounding box center [274, 127] width 137 height 14
click at [485, 274] on button "Save" at bounding box center [493, 271] width 36 height 21
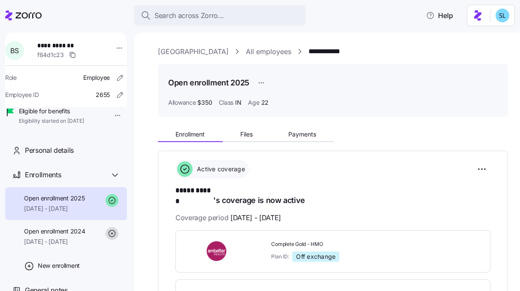
click at [58, 44] on span "**********" at bounding box center [65, 45] width 57 height 9
copy span "**********"
click at [309, 137] on span "Payments" at bounding box center [302, 134] width 28 height 6
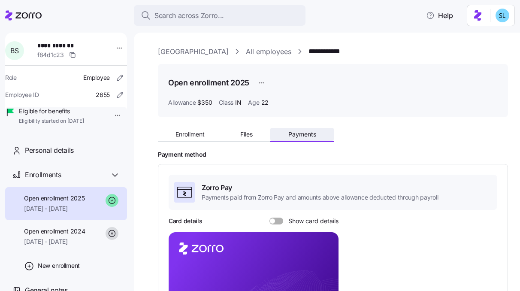
click at [315, 136] on span "Payments" at bounding box center [302, 134] width 28 height 6
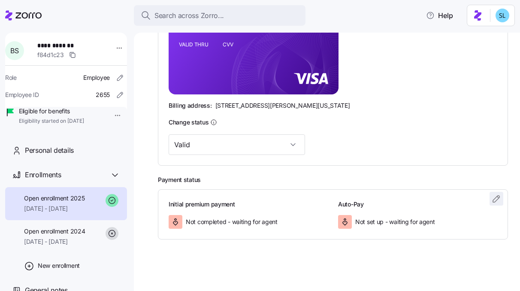
click at [491, 199] on icon "button" at bounding box center [496, 199] width 10 height 10
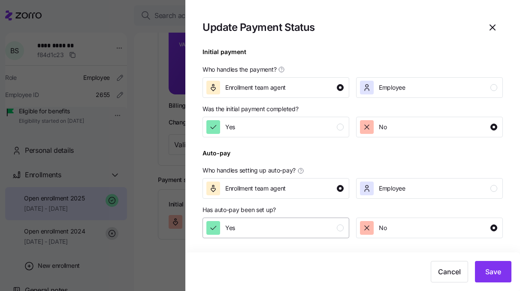
click at [321, 233] on div "Yes" at bounding box center [274, 228] width 137 height 14
click at [301, 127] on div "Yes" at bounding box center [274, 127] width 137 height 14
click at [503, 277] on button "Save" at bounding box center [493, 271] width 36 height 21
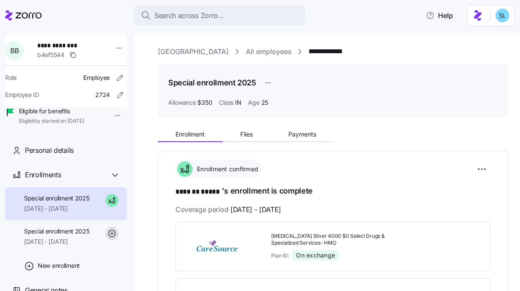
click at [62, 42] on span "**********" at bounding box center [65, 45] width 57 height 9
copy span "**********"
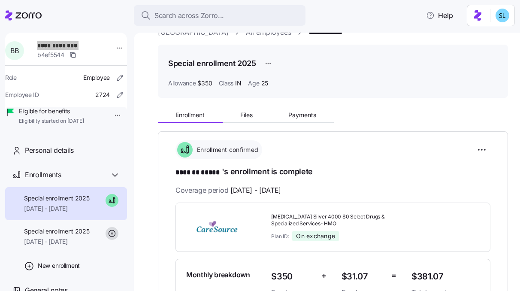
scroll to position [36, 0]
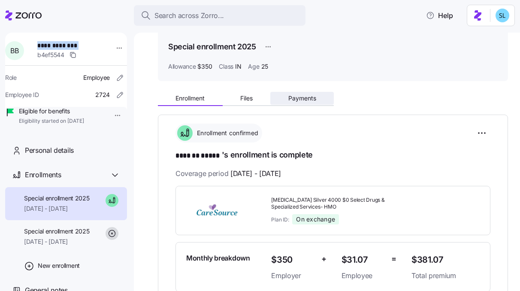
click at [305, 100] on span "Payments" at bounding box center [302, 98] width 28 height 6
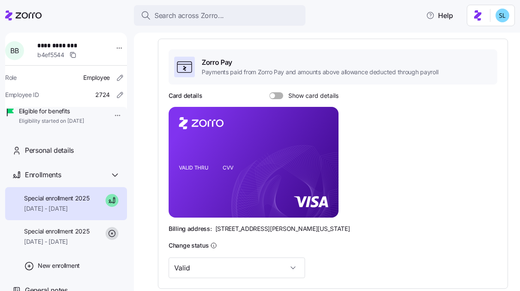
scroll to position [249, 0]
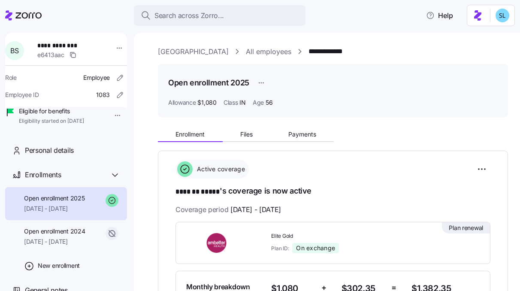
click at [65, 38] on div "**********" at bounding box center [66, 81] width 122 height 97
click at [64, 46] on span "**********" at bounding box center [65, 45] width 57 height 9
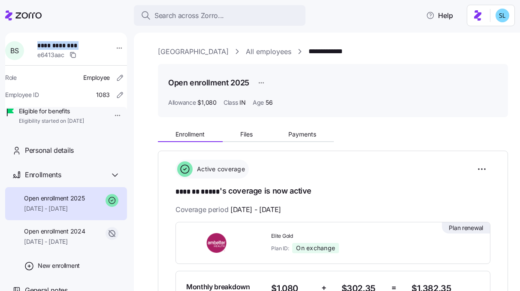
copy span "**********"
click at [309, 134] on span "Payments" at bounding box center [302, 134] width 28 height 6
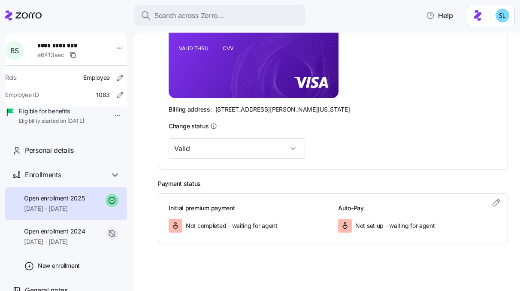
scroll to position [249, 0]
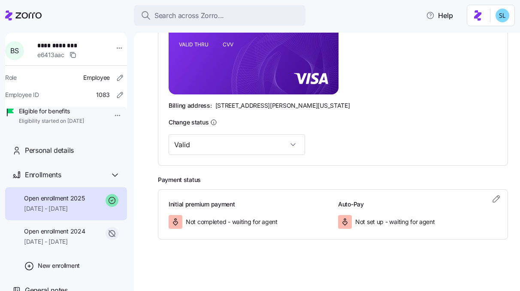
click at [476, 196] on div "Initial premium payment Not completed - waiting for agent Auto-Pay Not set up -…" at bounding box center [333, 214] width 350 height 51
click at [491, 198] on icon "button" at bounding box center [496, 199] width 10 height 10
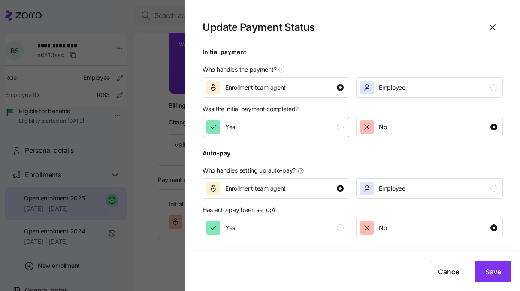
click at [293, 131] on div "Yes" at bounding box center [274, 127] width 137 height 14
click at [297, 228] on div "Yes" at bounding box center [274, 228] width 137 height 14
click at [493, 265] on button "Save" at bounding box center [493, 271] width 36 height 21
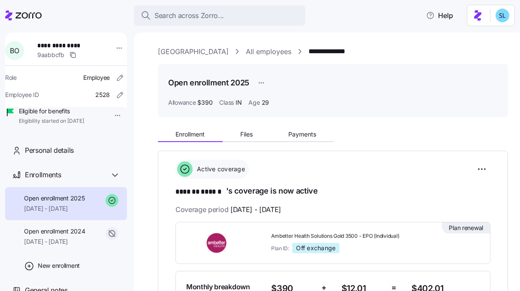
click at [56, 47] on span "**********" at bounding box center [65, 45] width 57 height 9
copy span "**********"
click at [312, 136] on span "Payments" at bounding box center [302, 134] width 28 height 6
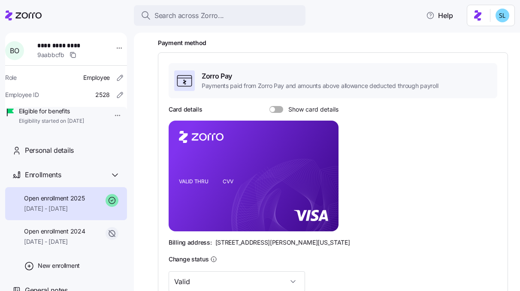
scroll to position [249, 0]
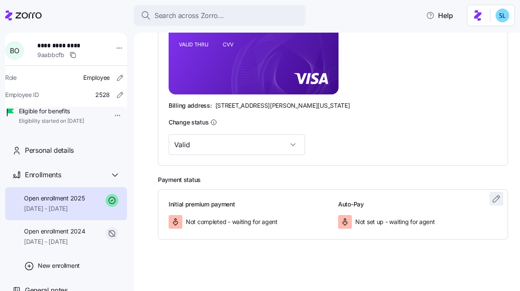
click at [491, 202] on icon "button" at bounding box center [496, 199] width 10 height 10
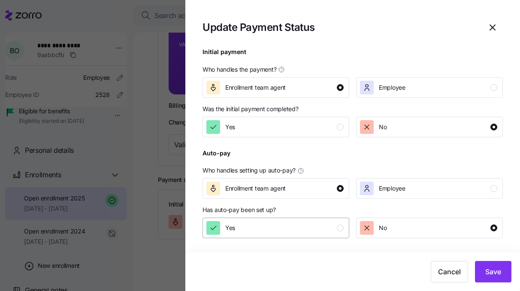
click at [279, 222] on div "Yes" at bounding box center [274, 228] width 137 height 14
click at [278, 131] on div "Yes" at bounding box center [274, 127] width 137 height 14
click at [489, 275] on span "Save" at bounding box center [493, 272] width 16 height 10
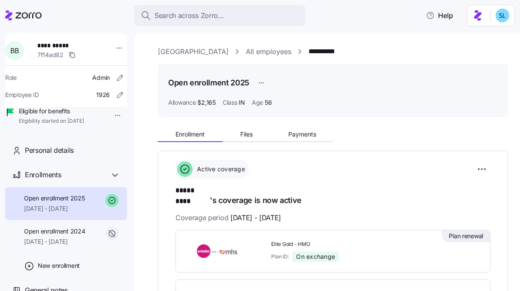
click at [50, 44] on span "**********" at bounding box center [65, 45] width 57 height 9
copy span "**********"
click at [310, 134] on span "Payments" at bounding box center [302, 134] width 28 height 6
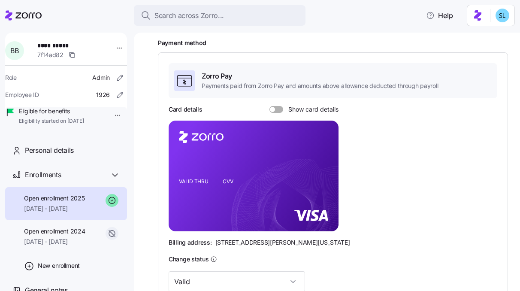
scroll to position [249, 0]
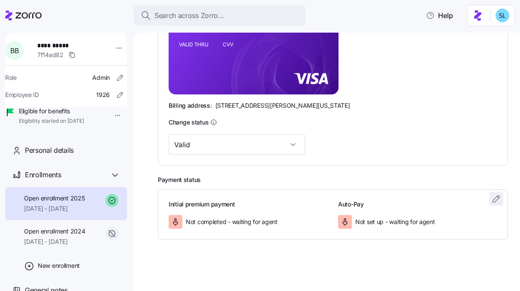
click at [491, 202] on icon "button" at bounding box center [496, 199] width 10 height 10
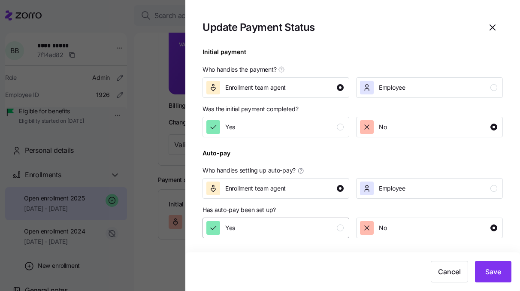
click at [274, 235] on button "Yes" at bounding box center [276, 228] width 147 height 21
click at [278, 134] on button "Yes" at bounding box center [276, 127] width 147 height 21
click at [494, 272] on span "Save" at bounding box center [493, 272] width 16 height 10
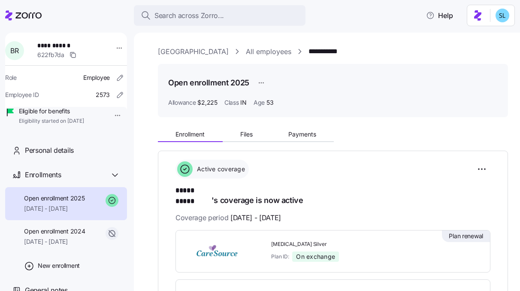
click at [64, 44] on span "**********" at bounding box center [65, 45] width 57 height 9
copy span "**********"
click at [309, 132] on span "Payments" at bounding box center [302, 134] width 28 height 6
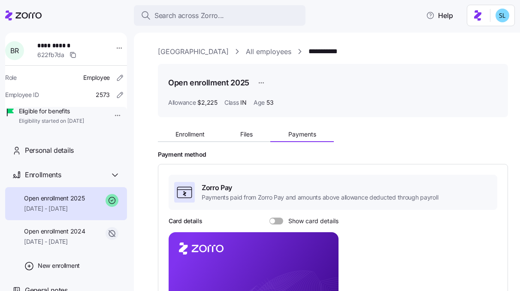
scroll to position [249, 0]
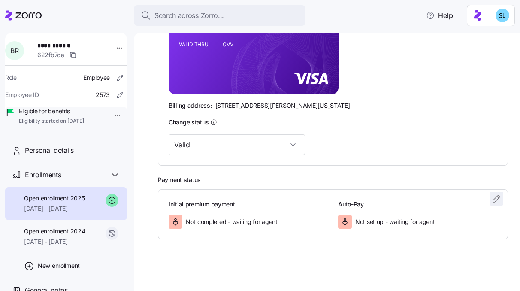
click at [494, 200] on icon "button" at bounding box center [496, 199] width 10 height 10
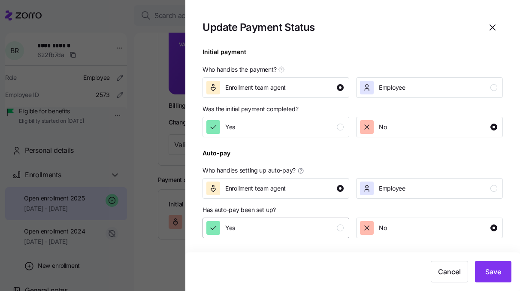
click at [333, 235] on div "Yes" at bounding box center [274, 228] width 137 height 14
click at [330, 134] on button "Yes" at bounding box center [276, 127] width 147 height 21
click at [492, 272] on span "Save" at bounding box center [493, 272] width 16 height 10
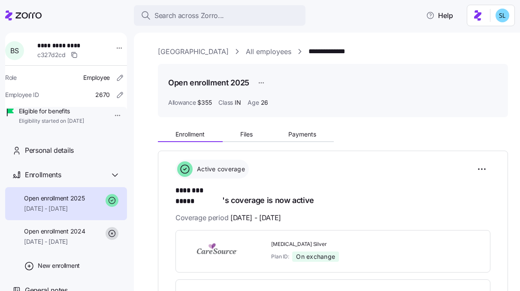
click at [72, 44] on span "**********" at bounding box center [65, 45] width 57 height 9
copy span "**********"
click at [312, 135] on span "Payments" at bounding box center [302, 134] width 28 height 6
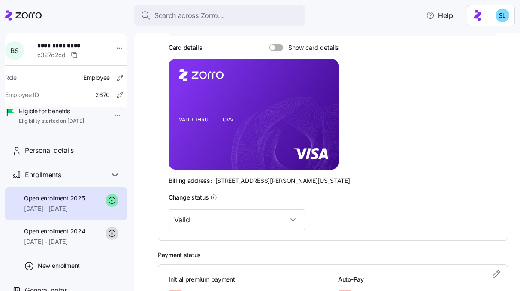
scroll to position [249, 0]
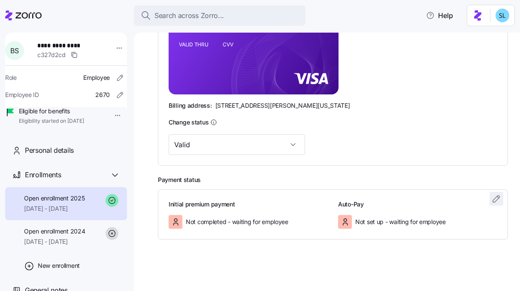
click at [493, 199] on icon "button" at bounding box center [496, 198] width 6 height 6
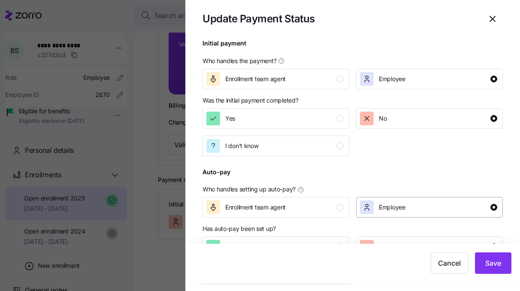
scroll to position [10, 0]
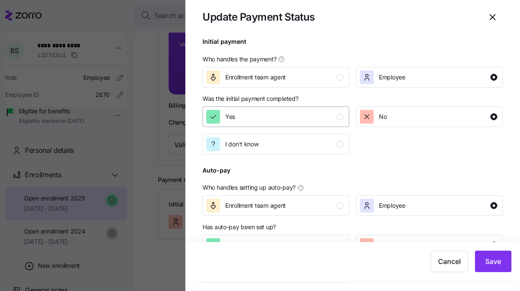
click at [293, 110] on div "Yes" at bounding box center [274, 117] width 137 height 14
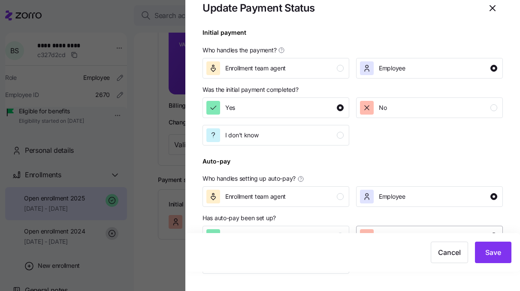
click at [400, 226] on button "No" at bounding box center [429, 236] width 147 height 21
click at [324, 231] on div "Yes" at bounding box center [274, 236] width 137 height 14
click at [505, 251] on div "Cancel Save" at bounding box center [352, 252] width 335 height 39
click at [485, 254] on span "Save" at bounding box center [493, 252] width 16 height 10
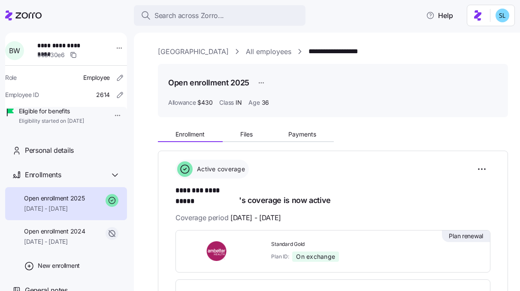
click at [79, 45] on span "**********" at bounding box center [65, 45] width 57 height 9
copy span "**********"
click at [313, 136] on span "Payments" at bounding box center [302, 134] width 28 height 6
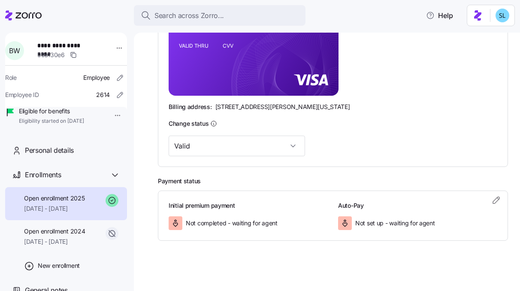
scroll to position [249, 0]
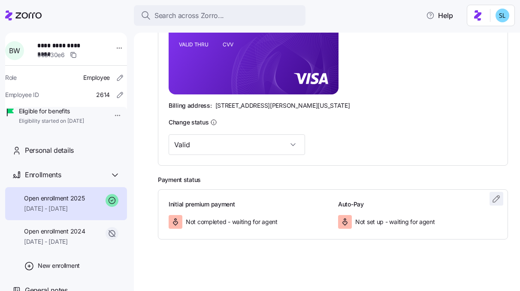
click at [490, 200] on span "button" at bounding box center [496, 198] width 13 height 13
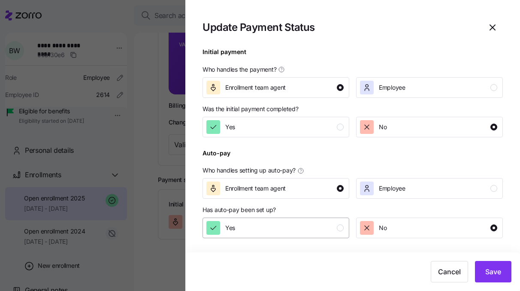
click at [312, 225] on div "Yes" at bounding box center [274, 228] width 137 height 14
click at [306, 134] on button "Yes" at bounding box center [276, 127] width 147 height 21
click at [489, 272] on span "Save" at bounding box center [493, 272] width 16 height 10
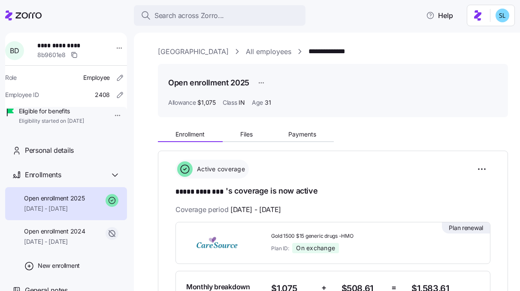
click at [67, 43] on span "**********" at bounding box center [65, 45] width 57 height 9
copy span "**********"
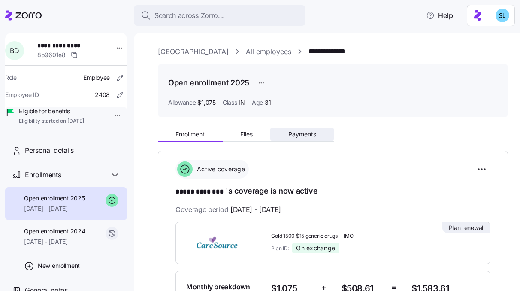
click at [301, 136] on span "Payments" at bounding box center [302, 134] width 28 height 6
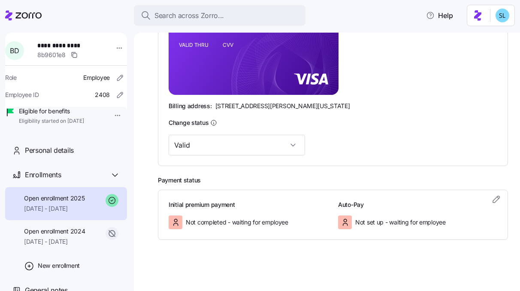
scroll to position [249, 0]
click at [494, 196] on icon "button" at bounding box center [496, 199] width 10 height 10
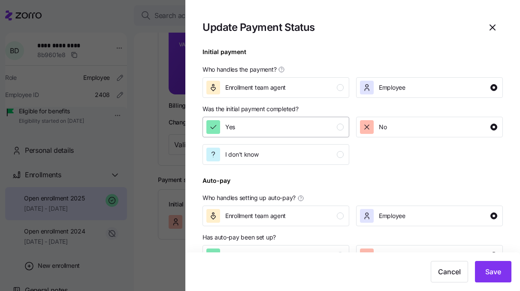
click at [299, 135] on button "Yes" at bounding box center [276, 127] width 147 height 21
click at [338, 247] on button "Yes" at bounding box center [276, 255] width 147 height 21
click at [488, 269] on span "Save" at bounding box center [493, 272] width 16 height 10
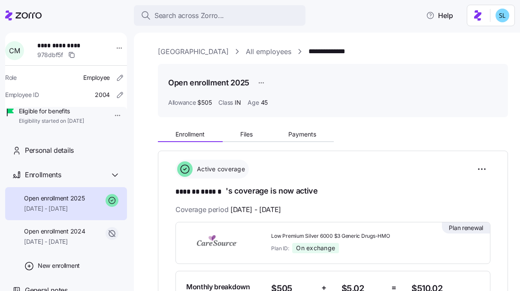
click at [64, 45] on span "**********" at bounding box center [65, 45] width 57 height 9
copy span "**********"
click at [310, 134] on span "Payments" at bounding box center [302, 134] width 28 height 6
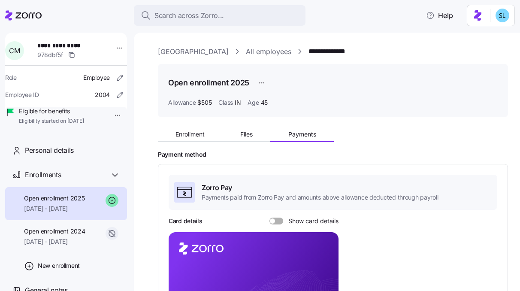
scroll to position [249, 0]
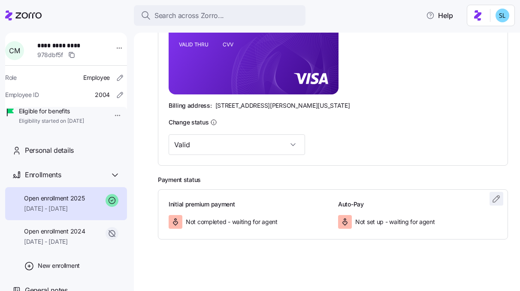
click at [491, 194] on icon "button" at bounding box center [496, 199] width 10 height 10
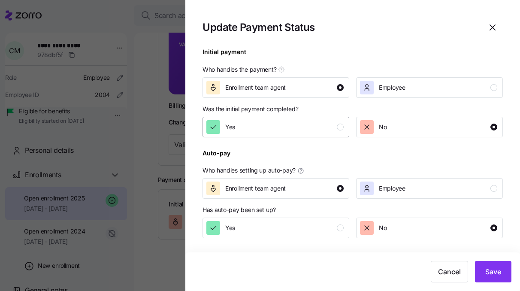
click at [267, 132] on div "Yes" at bounding box center [274, 127] width 137 height 14
click at [274, 227] on div "Yes" at bounding box center [274, 228] width 137 height 14
click at [482, 276] on button "Save" at bounding box center [493, 271] width 36 height 21
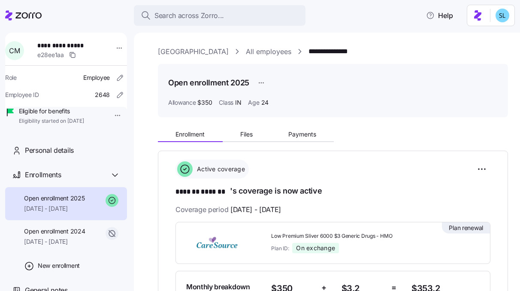
click at [51, 47] on span "**********" at bounding box center [65, 45] width 57 height 9
copy span "**********"
click at [312, 136] on span "Payments" at bounding box center [302, 134] width 28 height 6
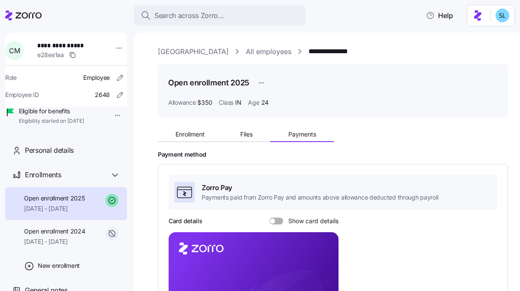
scroll to position [249, 0]
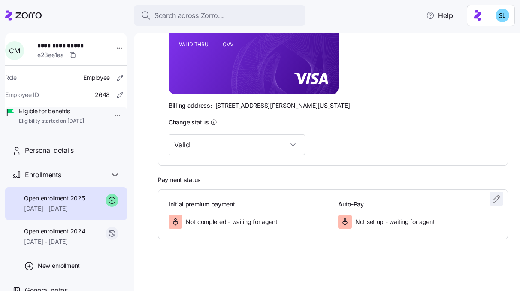
click at [491, 197] on icon "button" at bounding box center [496, 199] width 10 height 10
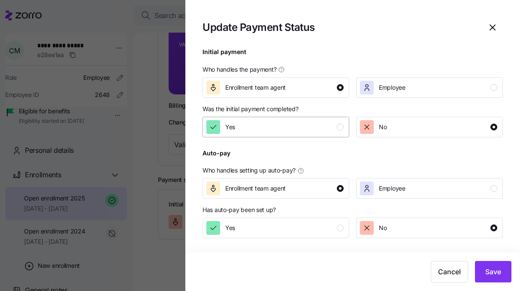
click at [284, 130] on div "Yes" at bounding box center [274, 127] width 137 height 14
click at [302, 236] on button "Yes" at bounding box center [276, 228] width 147 height 21
click at [482, 264] on button "Save" at bounding box center [493, 271] width 36 height 21
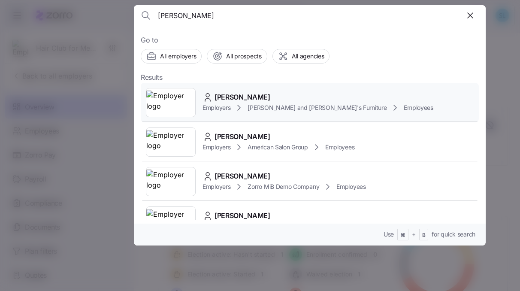
type input "[PERSON_NAME]"
click at [251, 94] on span "SEAN LYONS" at bounding box center [243, 97] width 56 height 11
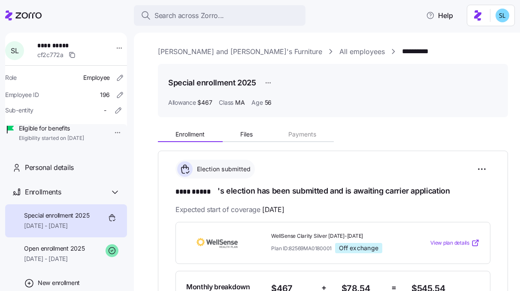
scroll to position [55, 0]
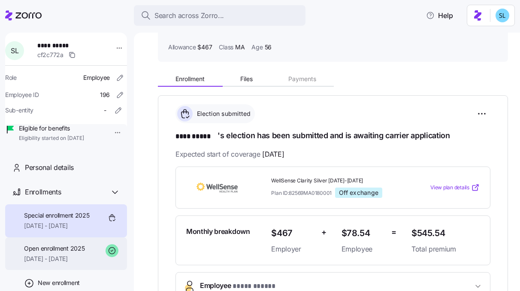
click at [67, 253] on span "Open enrollment 2025" at bounding box center [54, 248] width 61 height 9
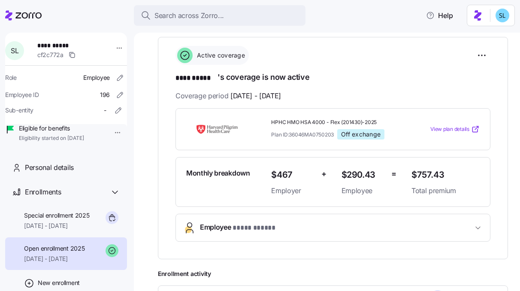
scroll to position [177, 0]
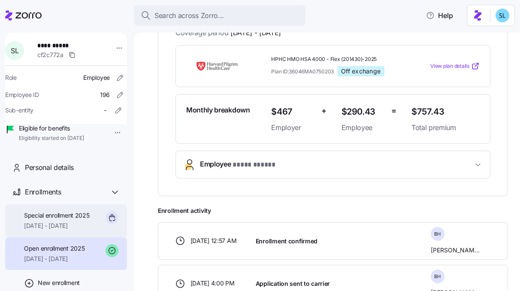
click at [52, 220] on span "Special enrollment 2025" at bounding box center [57, 215] width 66 height 9
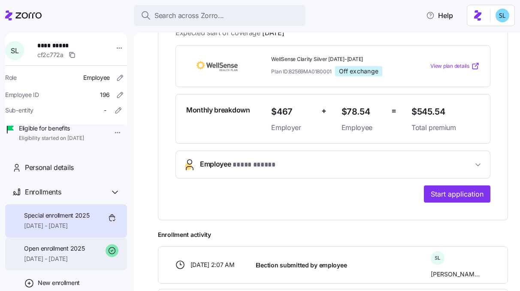
click at [58, 253] on span "Open enrollment 2025" at bounding box center [54, 248] width 61 height 9
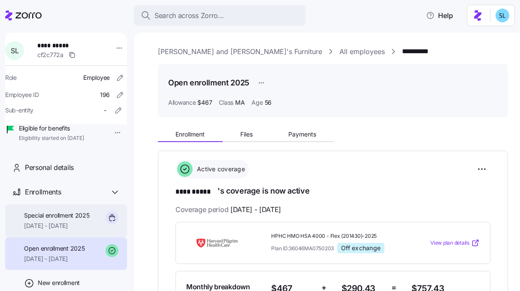
click at [56, 237] on div "Special enrollment 2025 09/01/2025 - 12/31/2025" at bounding box center [66, 220] width 122 height 33
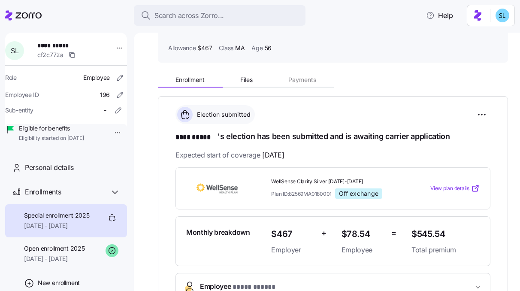
scroll to position [98, 0]
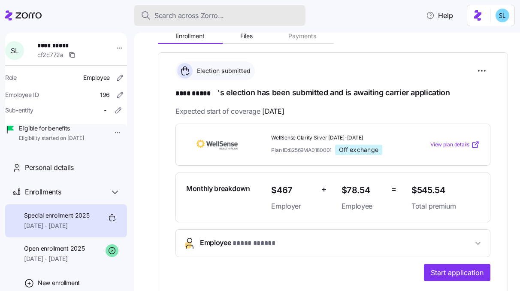
click at [243, 15] on div "Search across Zorro..." at bounding box center [220, 15] width 158 height 11
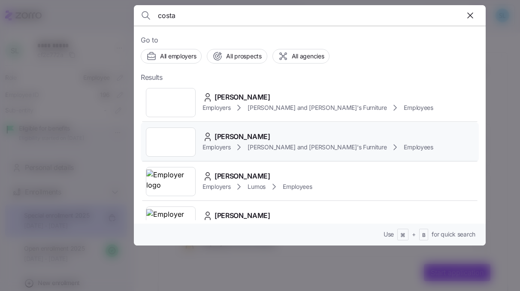
type input "costa"
click at [255, 138] on span "DANIEL COSTA" at bounding box center [243, 136] width 56 height 11
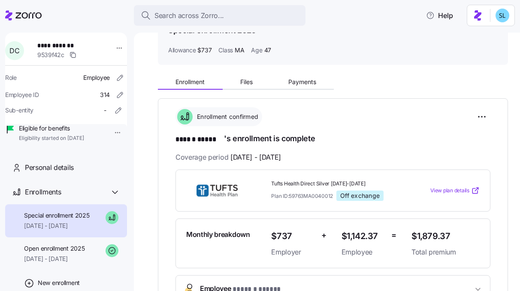
scroll to position [52, 0]
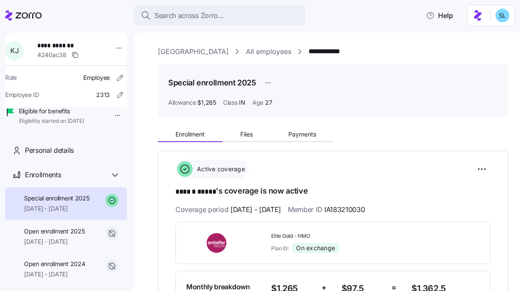
click at [296, 127] on div "Enrollment Files Payments" at bounding box center [333, 133] width 350 height 18
click at [298, 136] on span "Payments" at bounding box center [302, 134] width 28 height 6
